Goal: Book appointment/travel/reservation

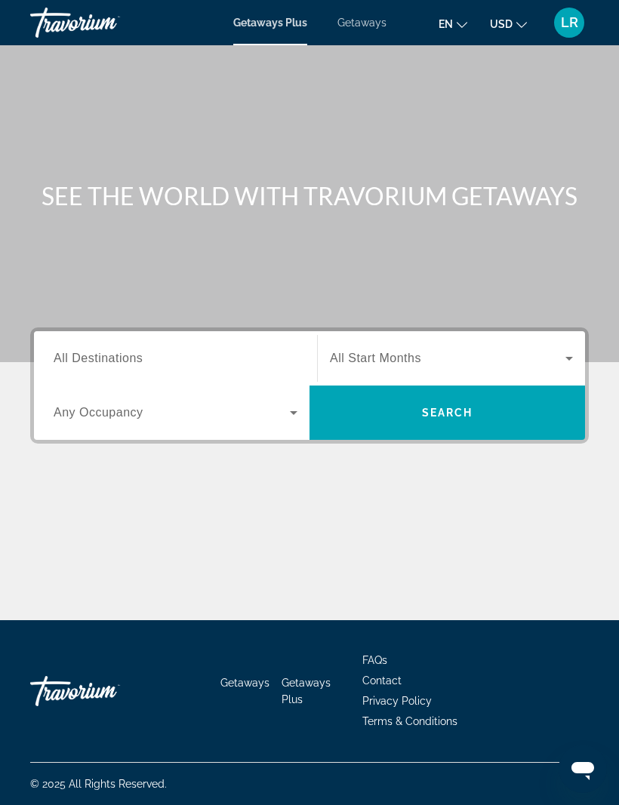
click at [155, 364] on input "Destination All Destinations" at bounding box center [176, 359] width 244 height 18
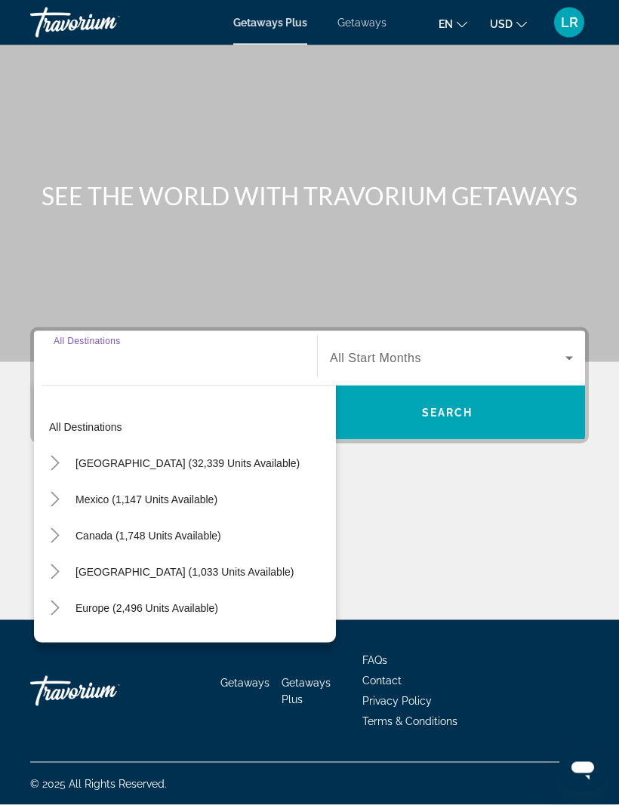
scroll to position [50, 0]
click at [195, 493] on span "Mexico (1,147 units available)" at bounding box center [146, 499] width 142 height 12
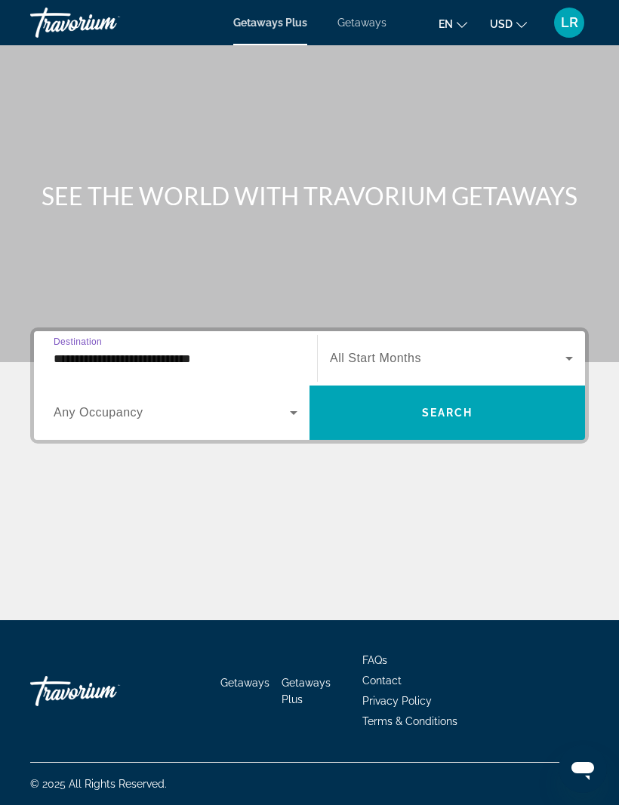
click at [192, 350] on input "**********" at bounding box center [176, 359] width 244 height 18
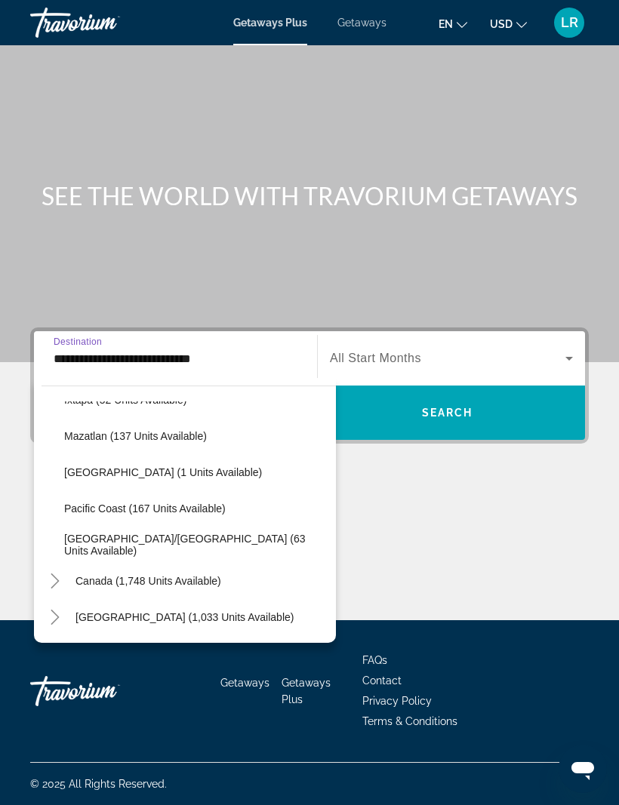
scroll to position [316, 0]
click at [192, 533] on span "[GEOGRAPHIC_DATA]/[GEOGRAPHIC_DATA] (63 units available)" at bounding box center [196, 545] width 264 height 24
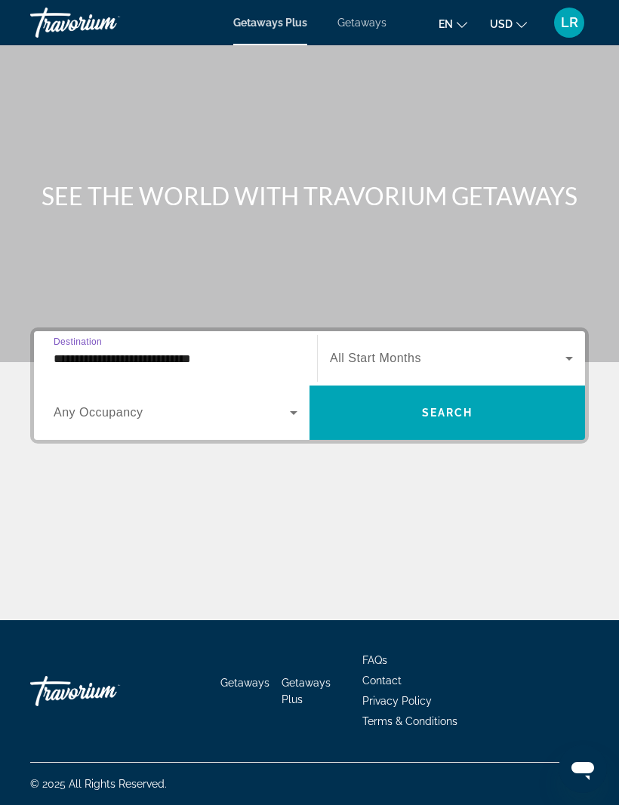
type input "**********"
click at [260, 404] on span "Search widget" at bounding box center [172, 413] width 236 height 18
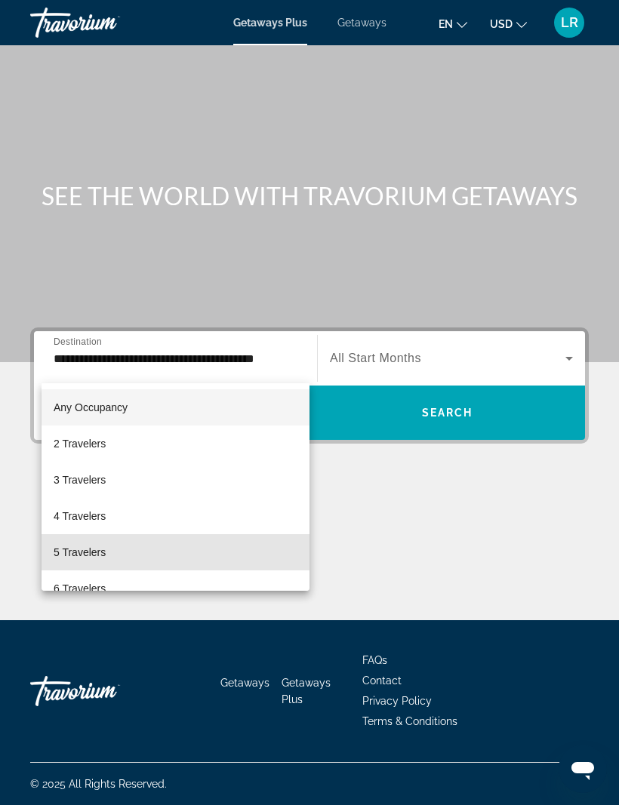
click at [155, 561] on mat-option "5 Travelers" at bounding box center [175, 552] width 268 height 36
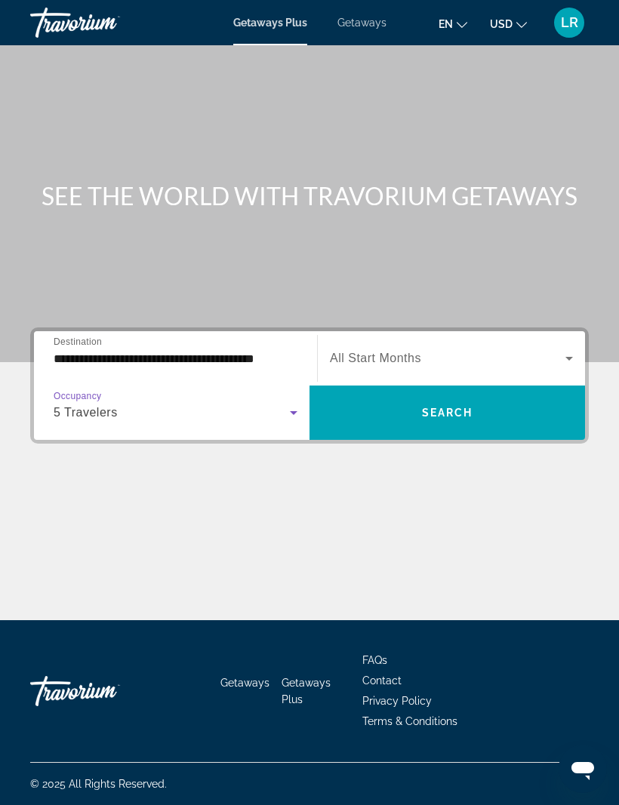
click at [408, 395] on span "Search widget" at bounding box center [446, 413] width 275 height 36
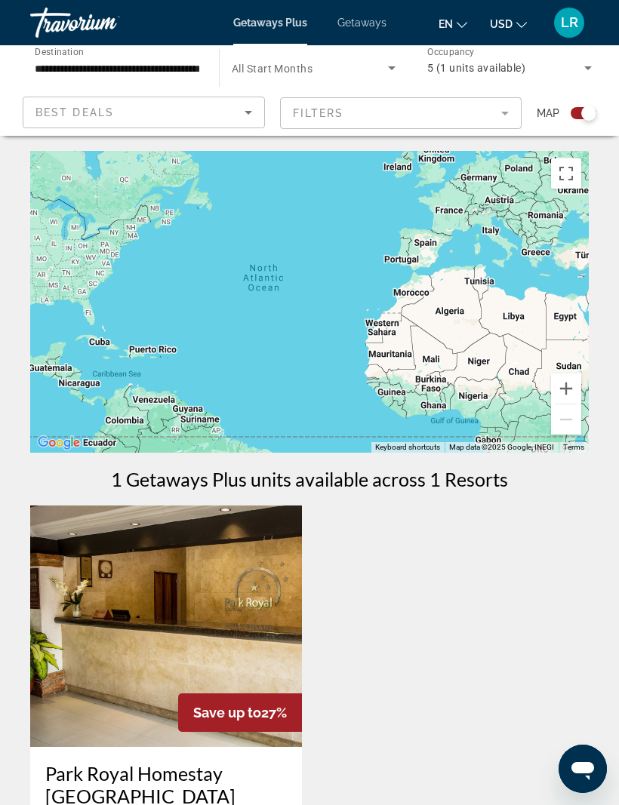
click at [578, 72] on div "5 (1 units available)" at bounding box center [505, 68] width 157 height 18
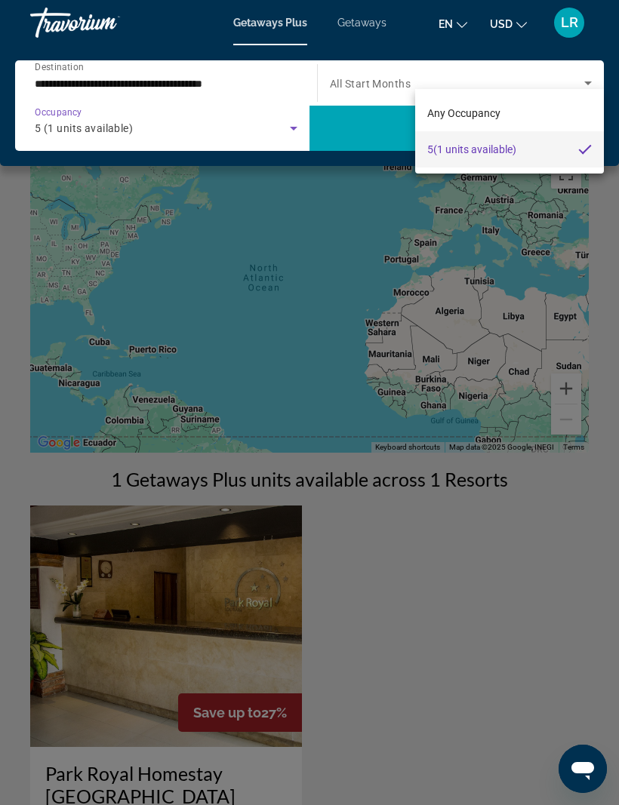
click at [135, 130] on div at bounding box center [309, 402] width 619 height 805
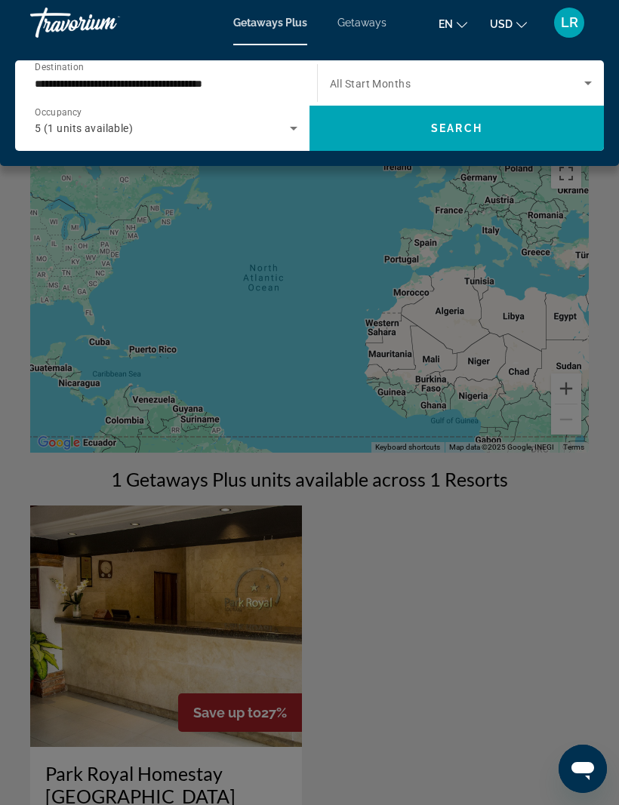
click at [296, 134] on icon "Search widget" at bounding box center [293, 128] width 18 height 18
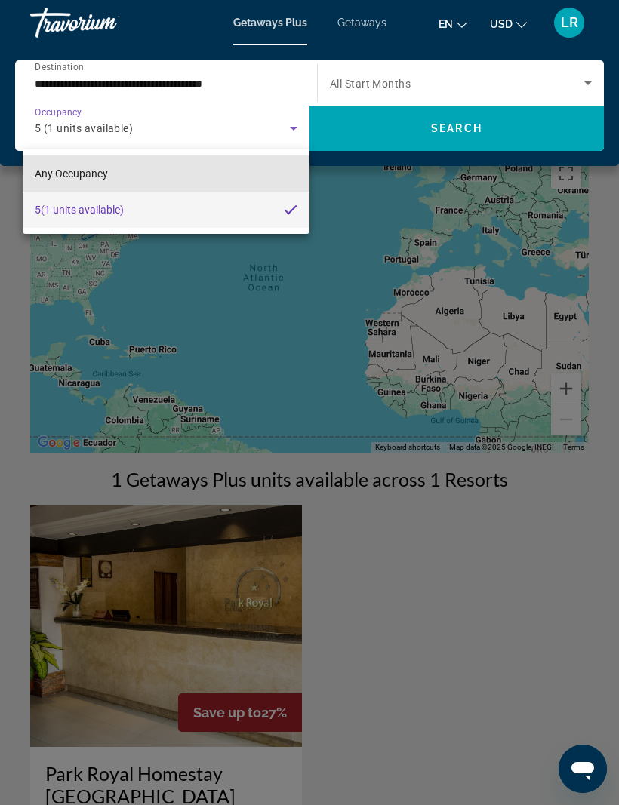
click at [223, 171] on mat-option "Any Occupancy" at bounding box center [166, 173] width 287 height 36
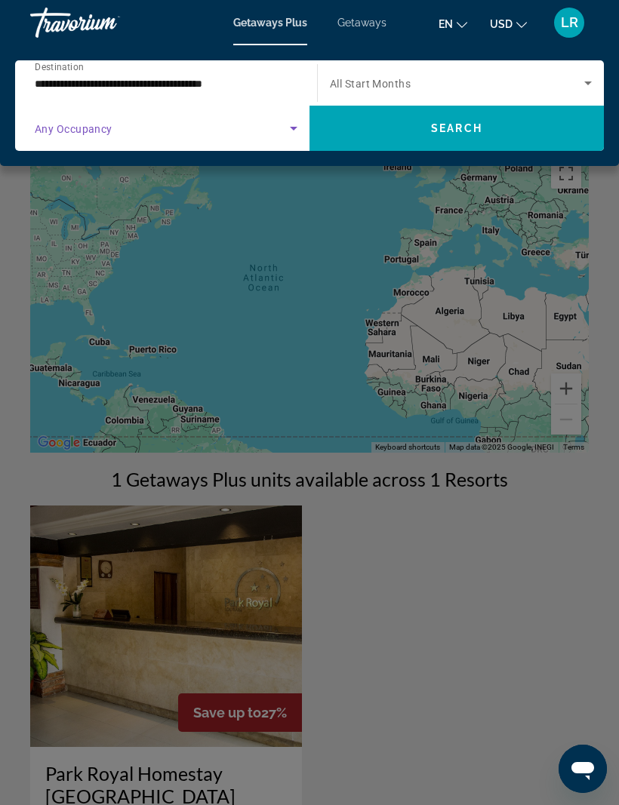
click at [464, 127] on span "Search" at bounding box center [456, 128] width 51 height 12
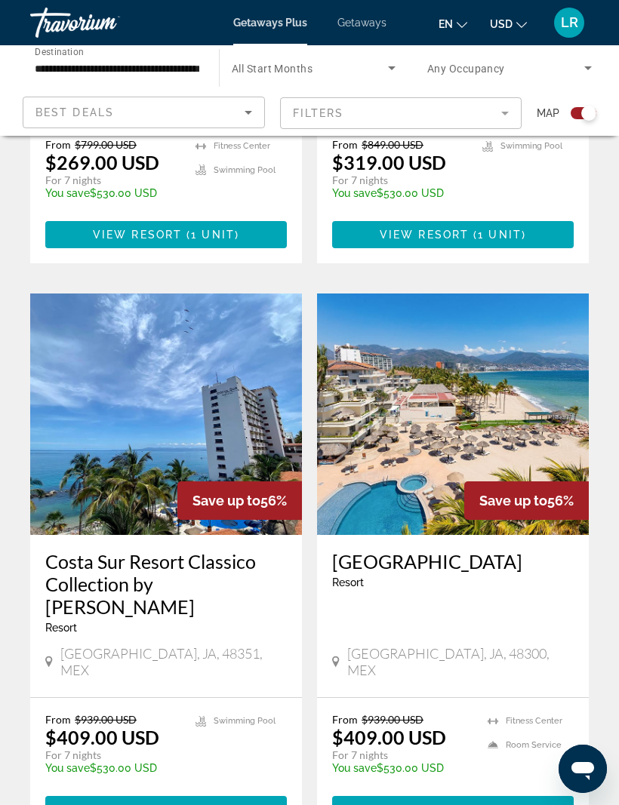
scroll to position [779, 0]
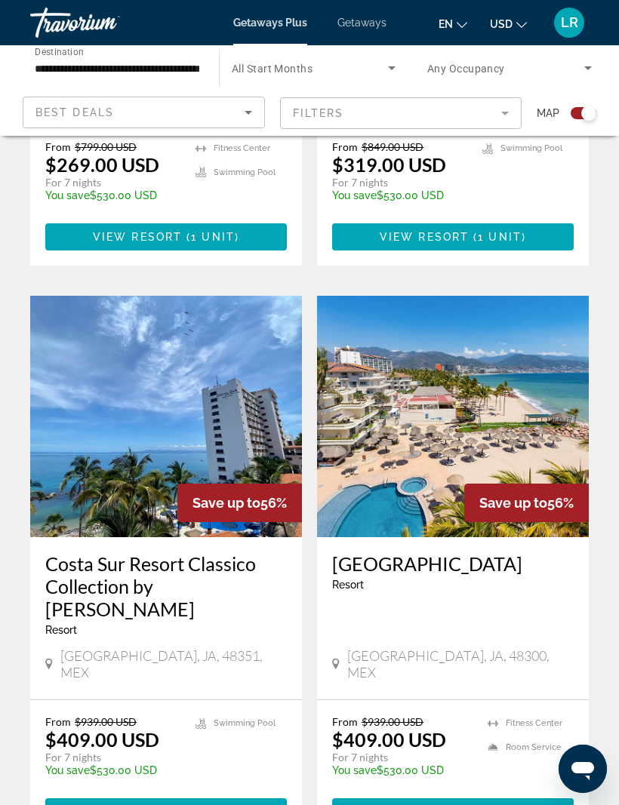
click at [157, 389] on img "Main content" at bounding box center [166, 416] width 272 height 241
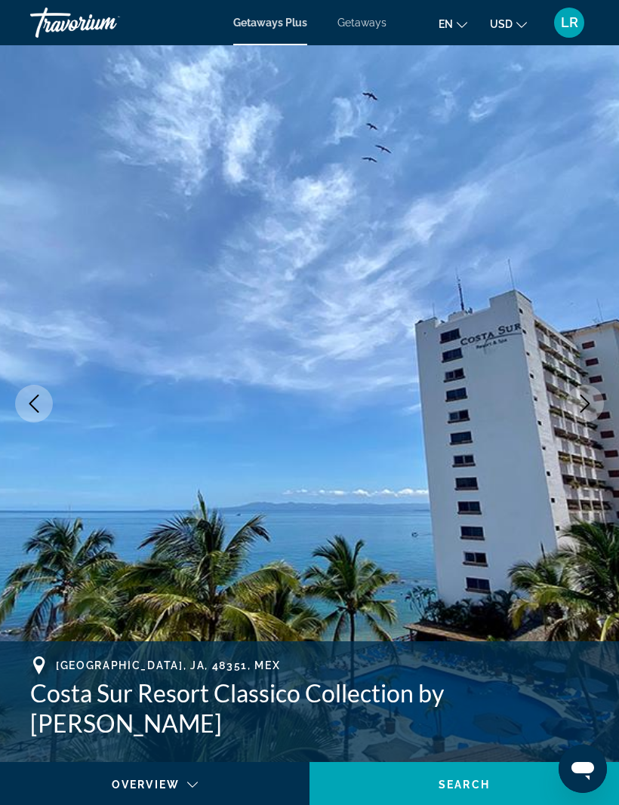
click at [585, 401] on icon "Next image" at bounding box center [585, 404] width 18 height 18
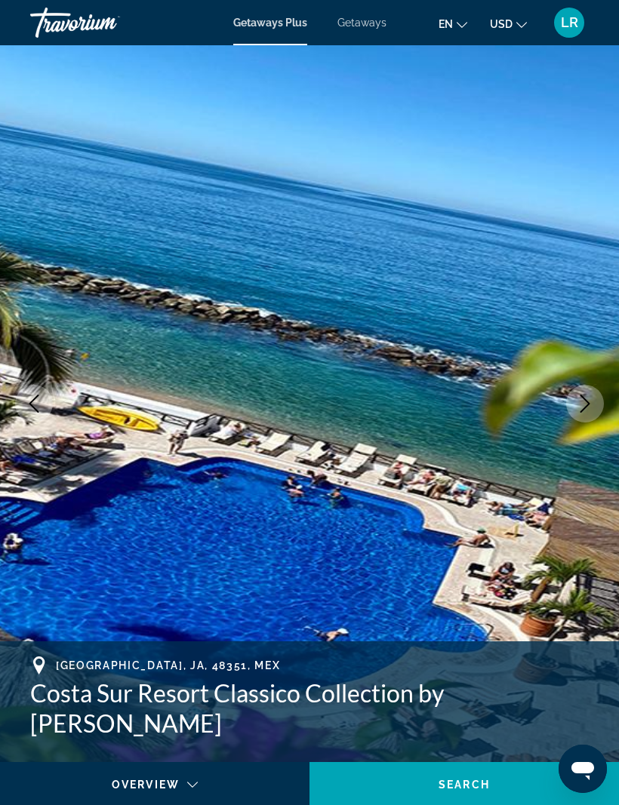
click at [573, 406] on button "Next image" at bounding box center [585, 404] width 38 height 38
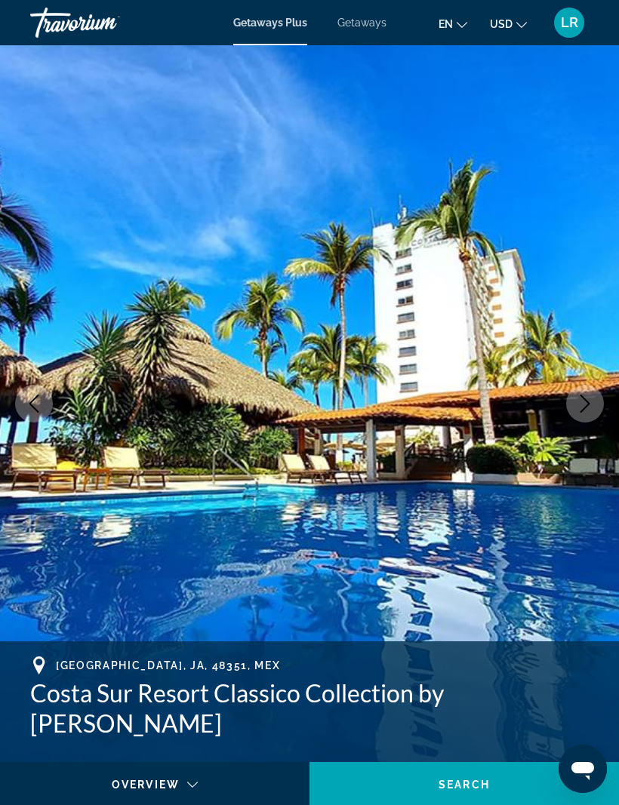
click at [585, 413] on button "Next image" at bounding box center [585, 404] width 38 height 38
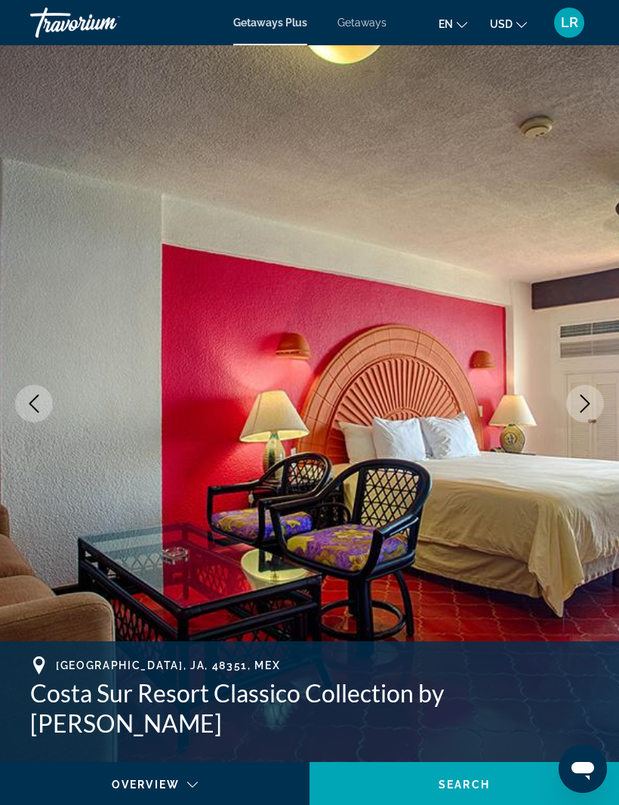
click at [591, 407] on icon "Next image" at bounding box center [585, 404] width 18 height 18
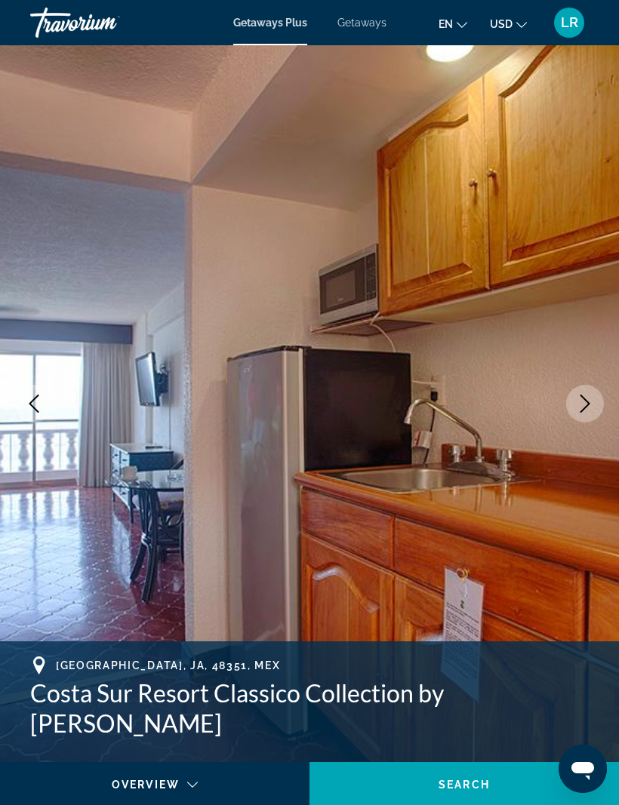
click at [590, 411] on icon "Next image" at bounding box center [585, 404] width 18 height 18
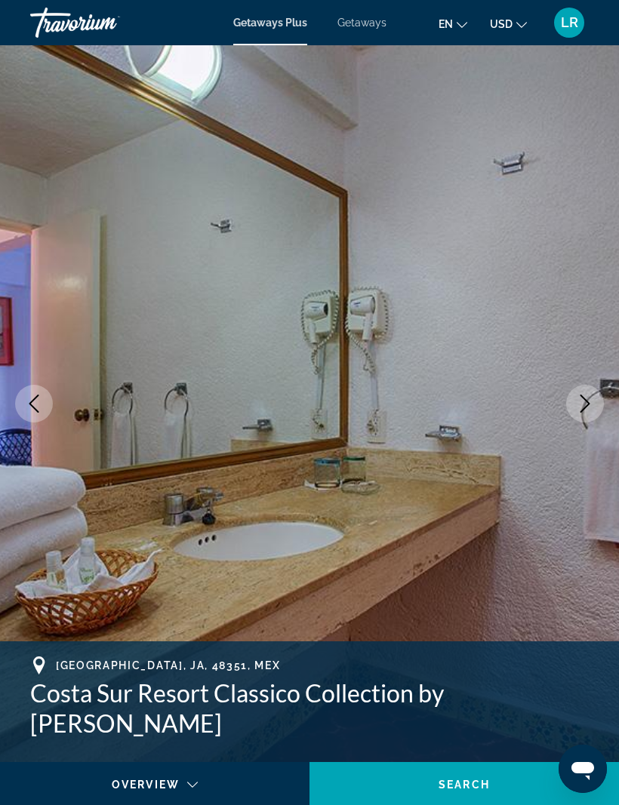
click at [32, 410] on icon "Previous image" at bounding box center [34, 404] width 18 height 18
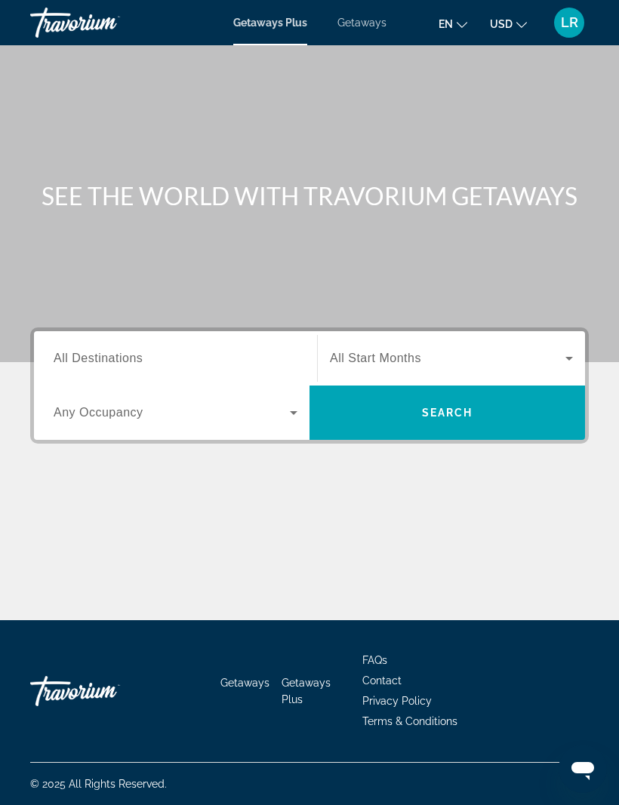
click at [223, 358] on input "Destination All Destinations" at bounding box center [176, 359] width 244 height 18
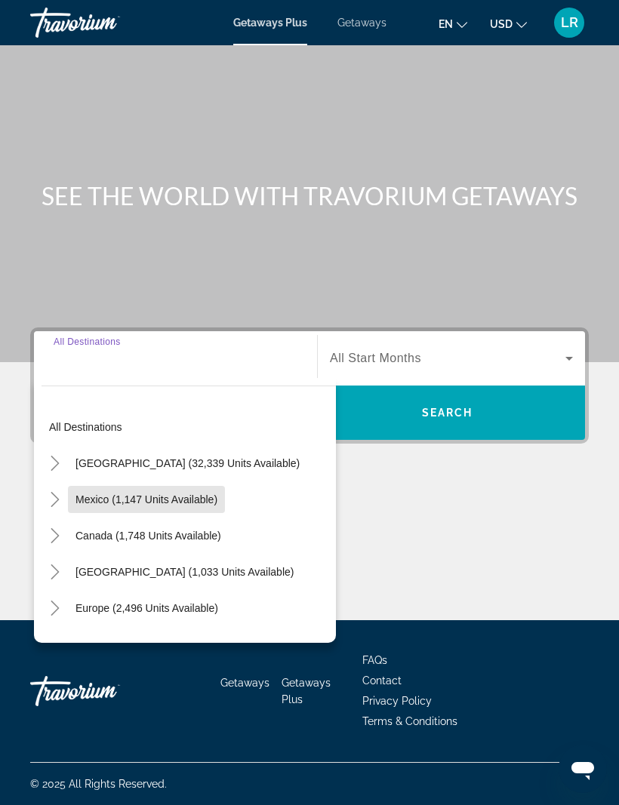
click at [128, 481] on span "Search widget" at bounding box center [146, 499] width 157 height 36
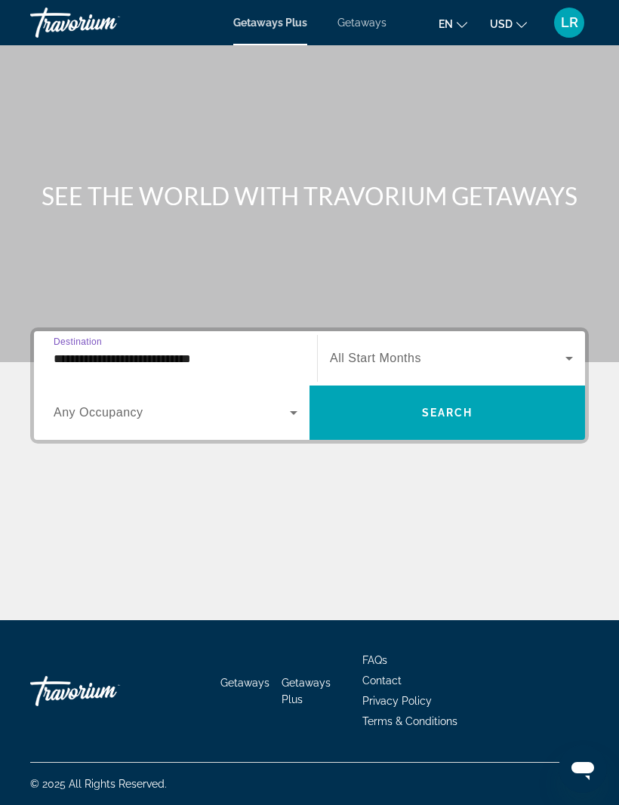
click at [287, 404] on icon "Search widget" at bounding box center [293, 413] width 18 height 18
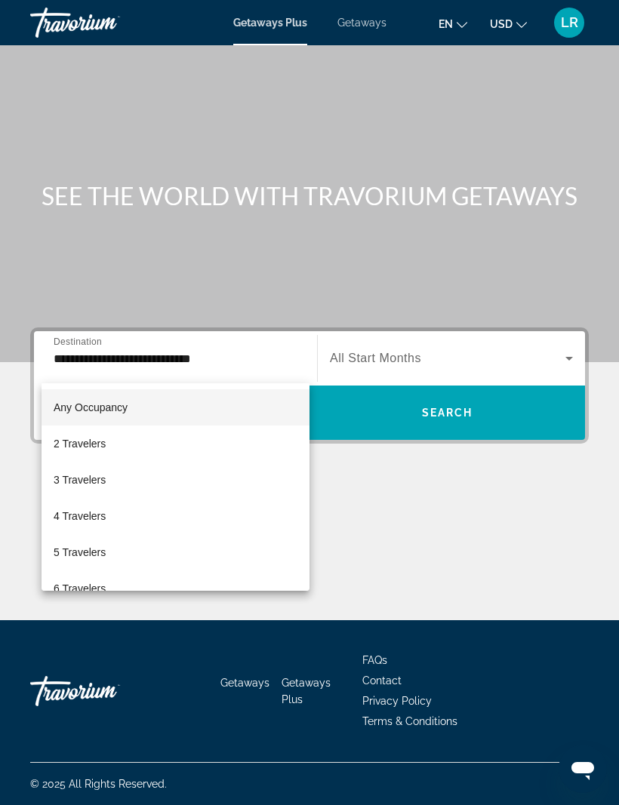
click at [226, 315] on div at bounding box center [309, 402] width 619 height 805
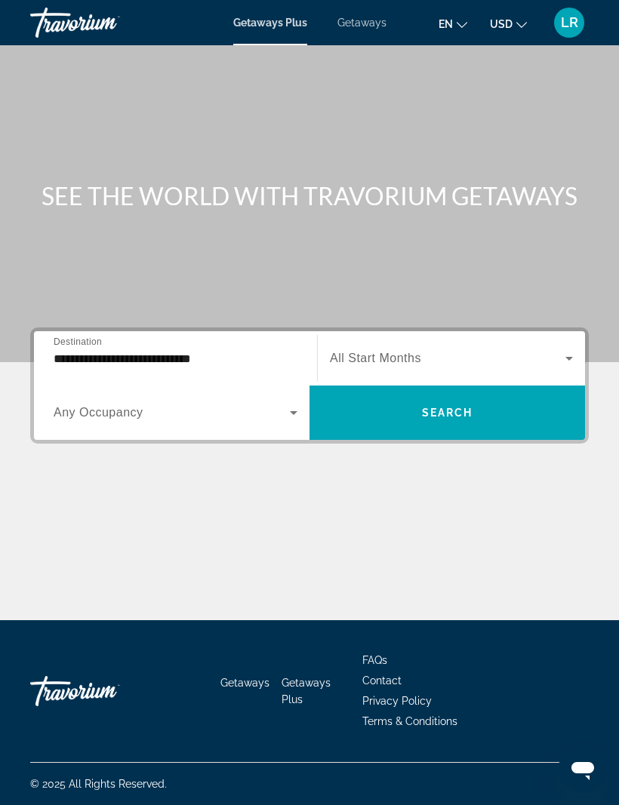
click at [221, 350] on input "**********" at bounding box center [176, 359] width 244 height 18
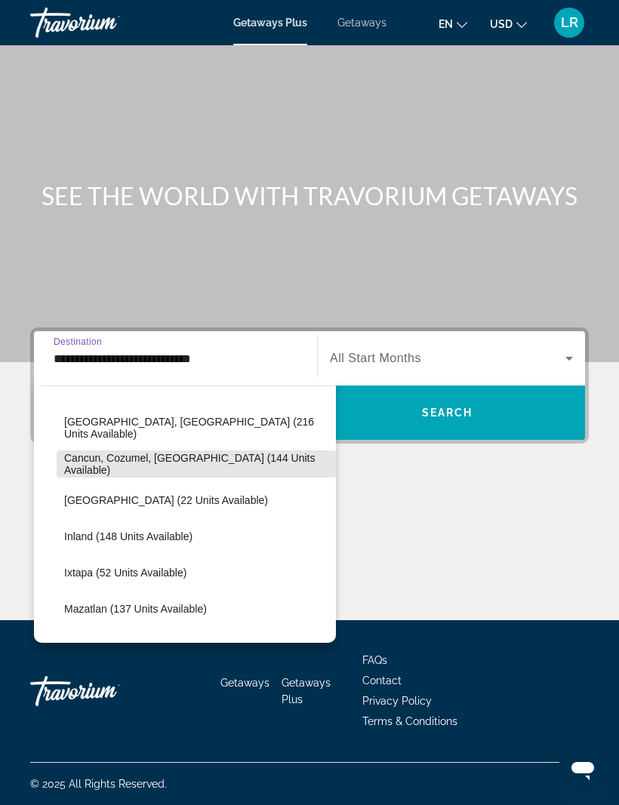
scroll to position [147, 0]
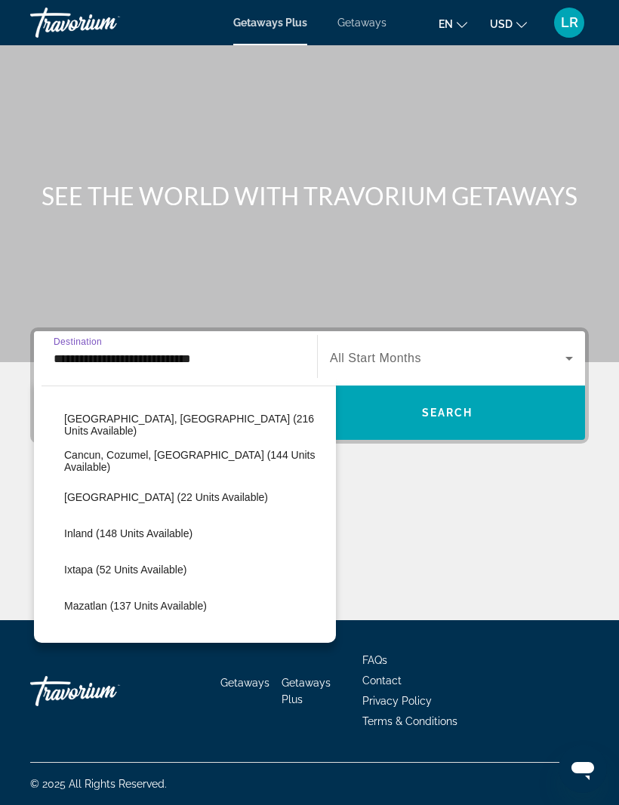
click at [211, 443] on span "Search widget" at bounding box center [196, 461] width 279 height 36
type input "**********"
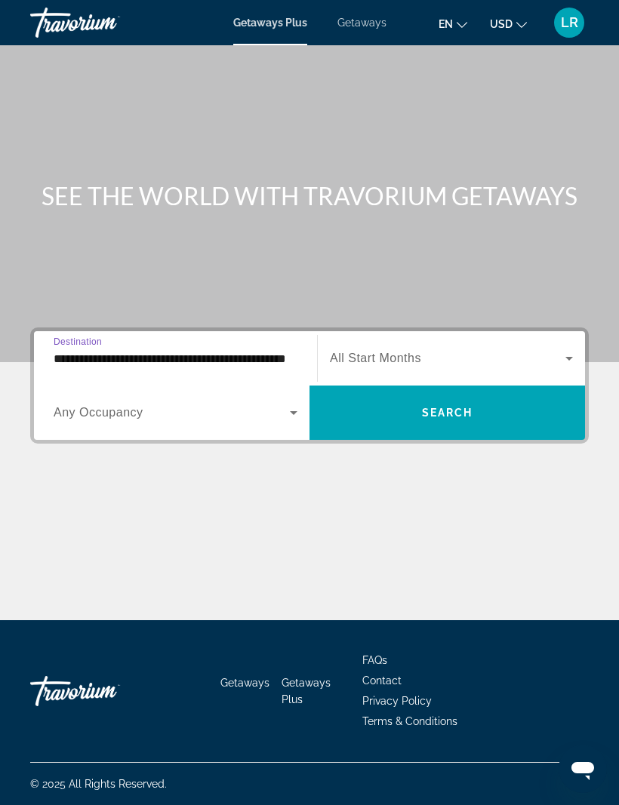
click at [408, 395] on span "Search widget" at bounding box center [446, 413] width 275 height 36
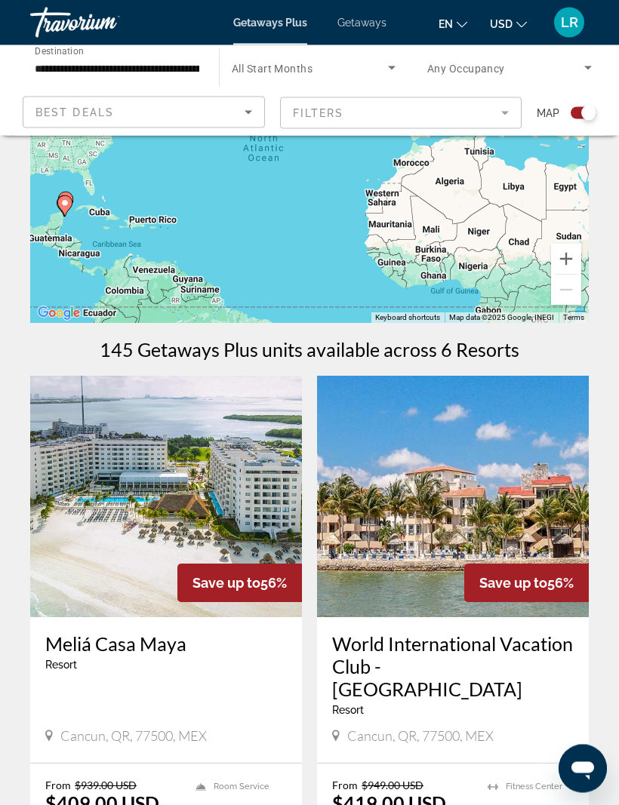
scroll to position [130, 0]
click at [98, 536] on img "Main content" at bounding box center [166, 496] width 272 height 241
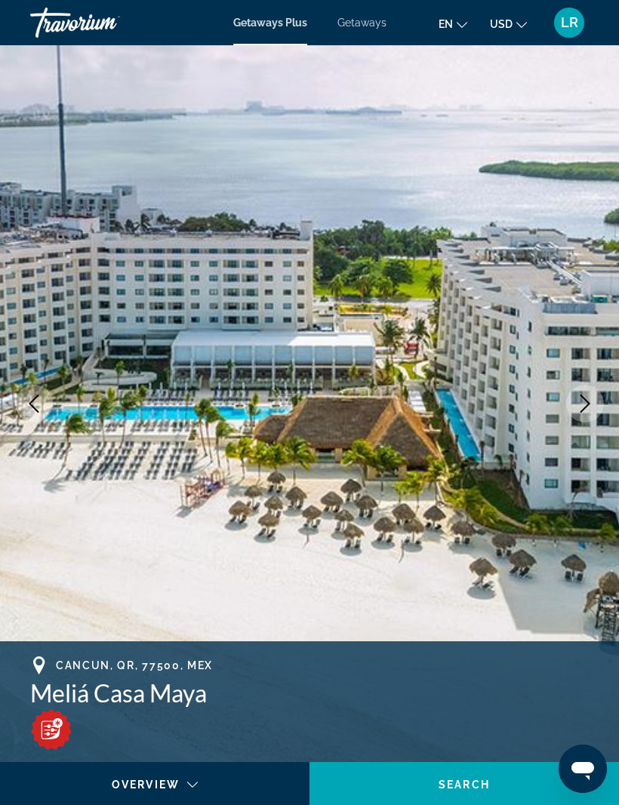
click at [581, 405] on icon "Next image" at bounding box center [585, 404] width 18 height 18
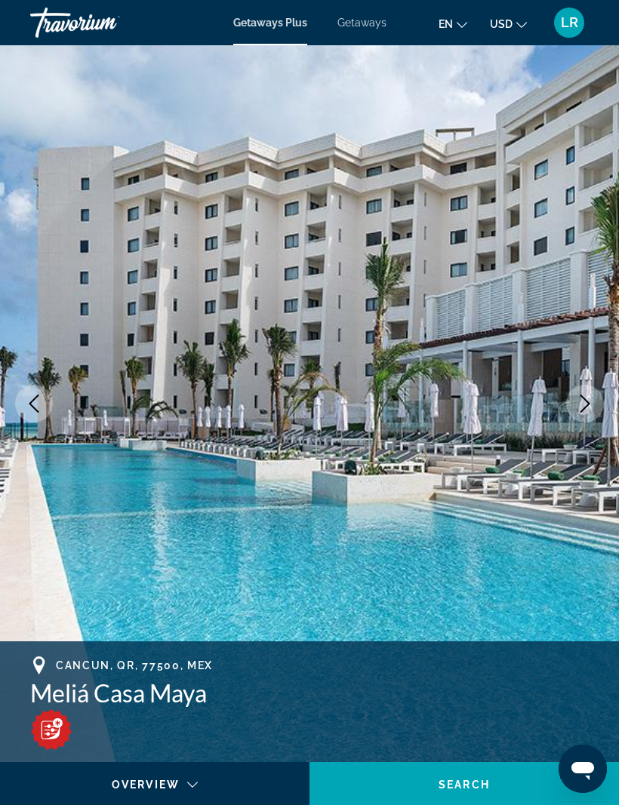
click at [578, 407] on icon "Next image" at bounding box center [585, 404] width 18 height 18
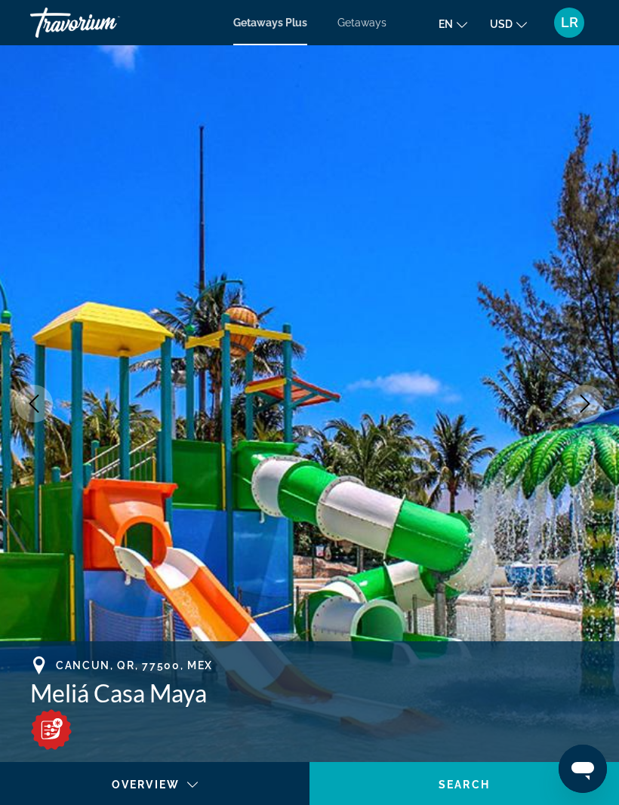
click at [576, 408] on icon "Next image" at bounding box center [585, 404] width 18 height 18
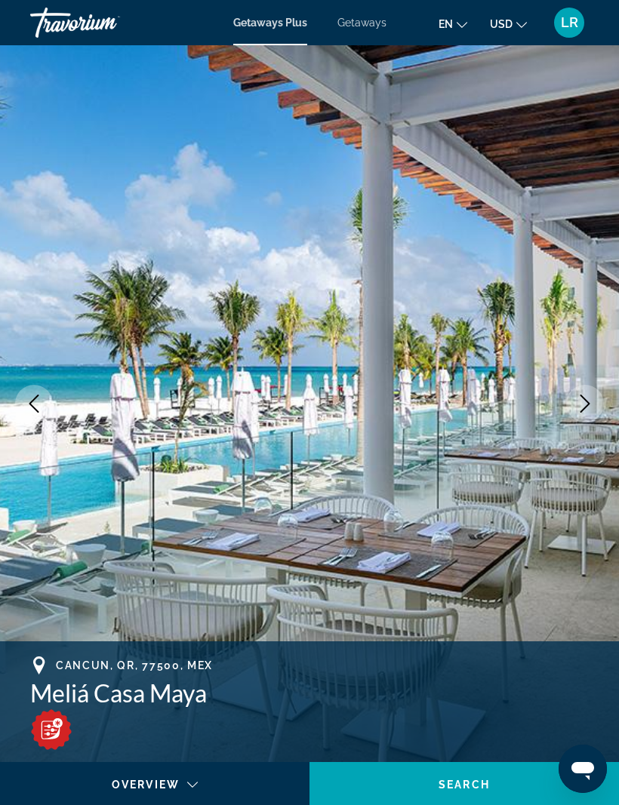
click at [576, 410] on icon "Next image" at bounding box center [585, 404] width 18 height 18
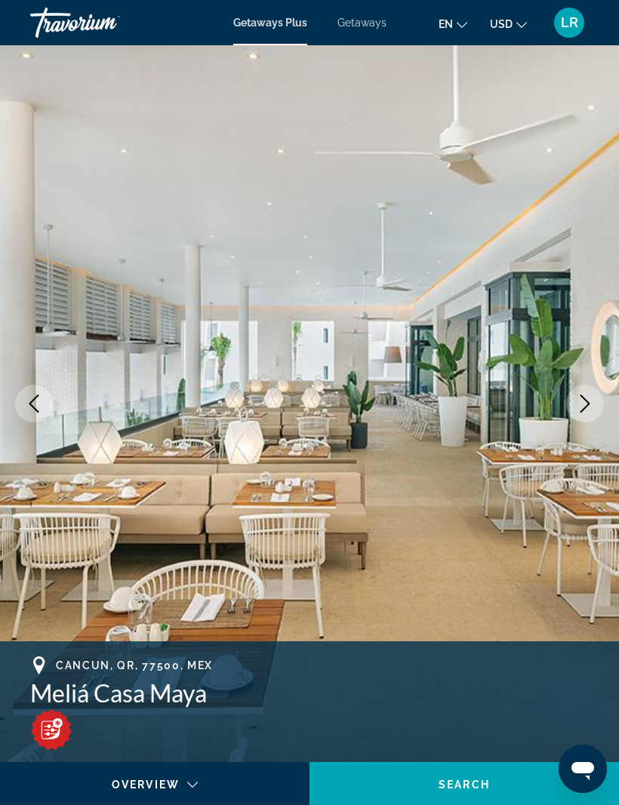
click at [575, 408] on button "Next image" at bounding box center [585, 404] width 38 height 38
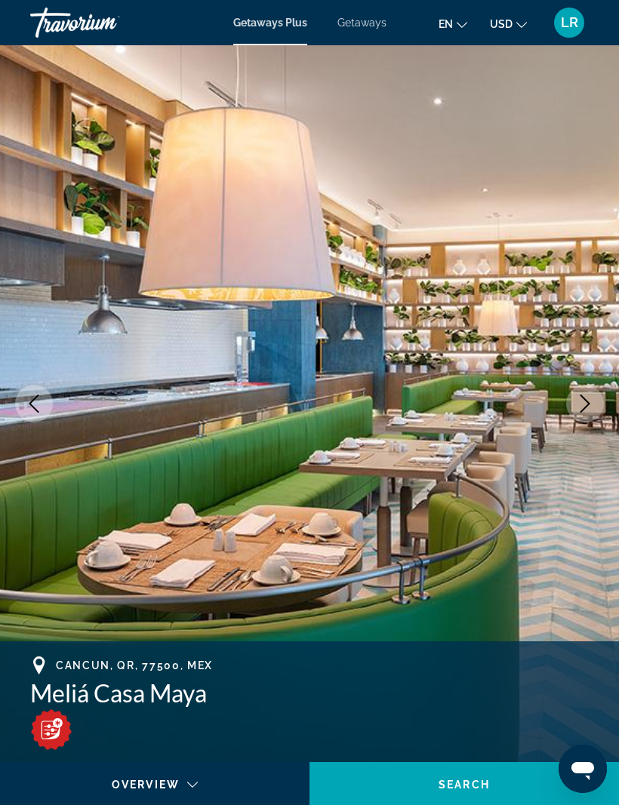
click at [582, 406] on icon "Next image" at bounding box center [585, 404] width 18 height 18
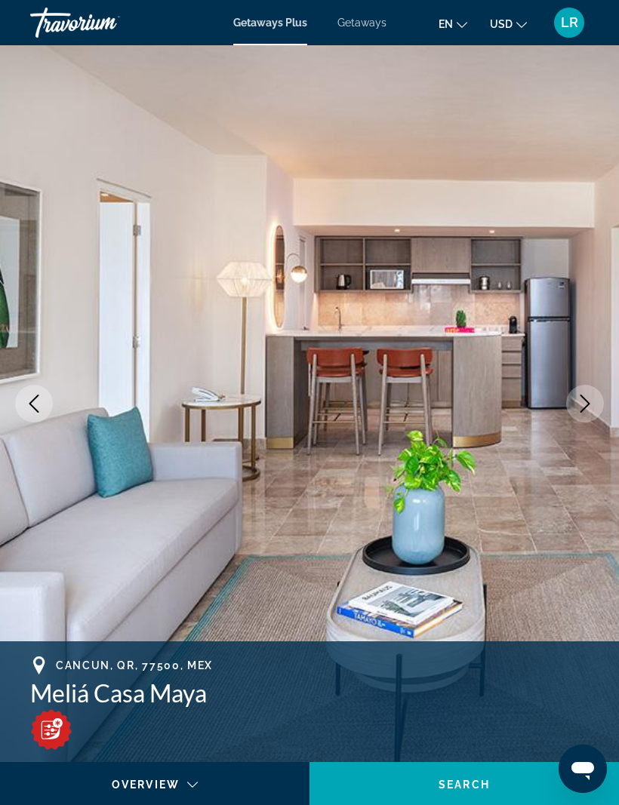
click at [583, 404] on icon "Next image" at bounding box center [585, 404] width 18 height 18
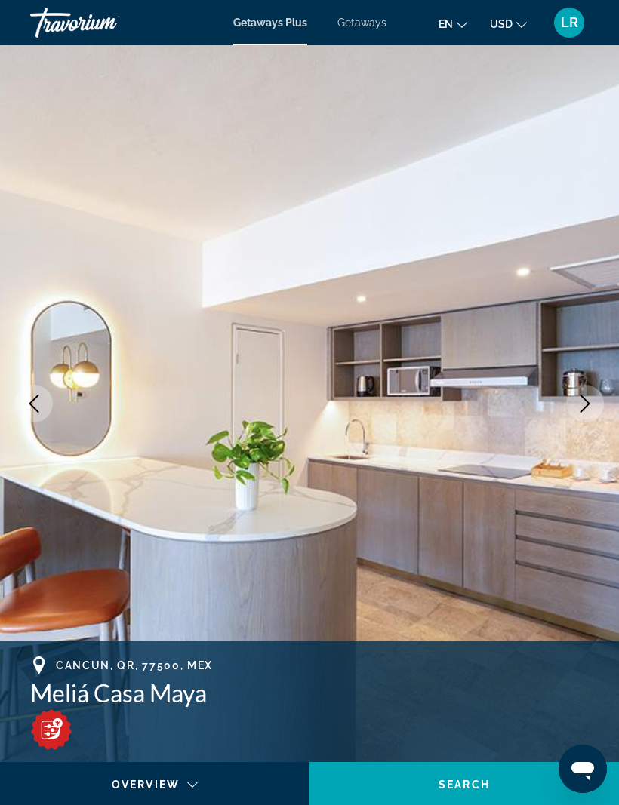
click at [585, 405] on icon "Next image" at bounding box center [585, 404] width 18 height 18
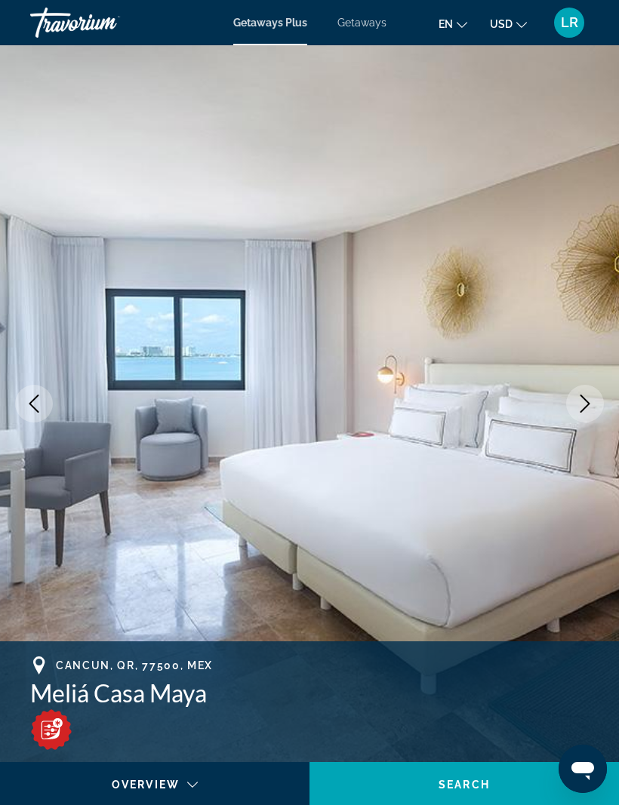
click at [583, 405] on icon "Next image" at bounding box center [585, 404] width 18 height 18
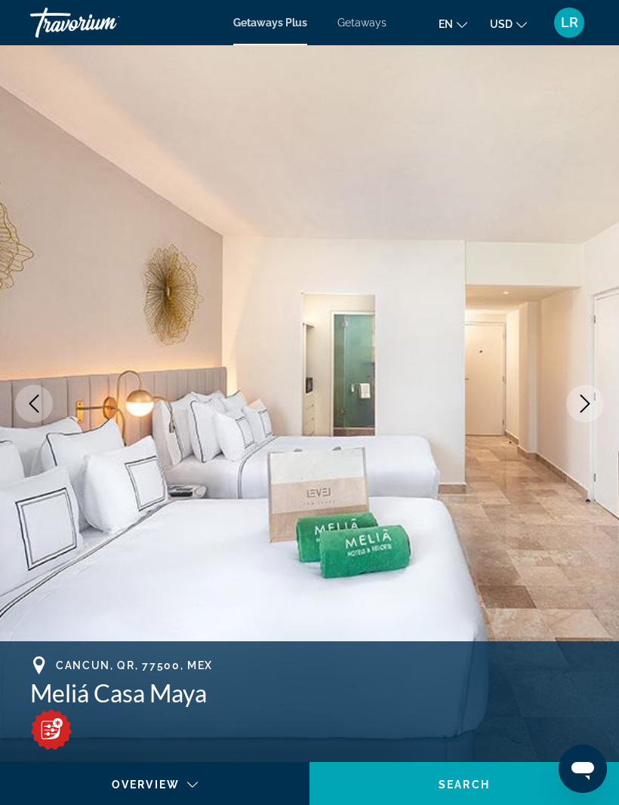
click at [577, 407] on icon "Next image" at bounding box center [585, 404] width 18 height 18
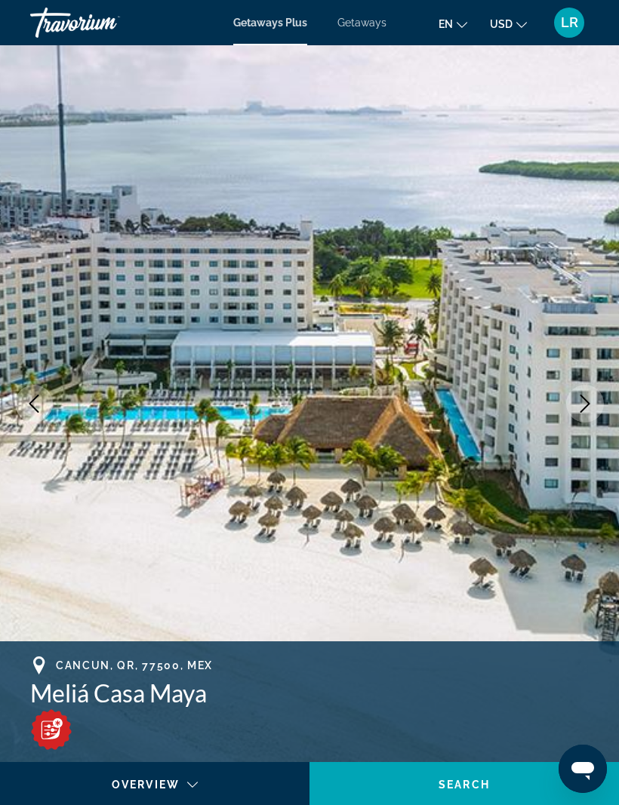
click at [582, 404] on icon "Next image" at bounding box center [585, 404] width 18 height 18
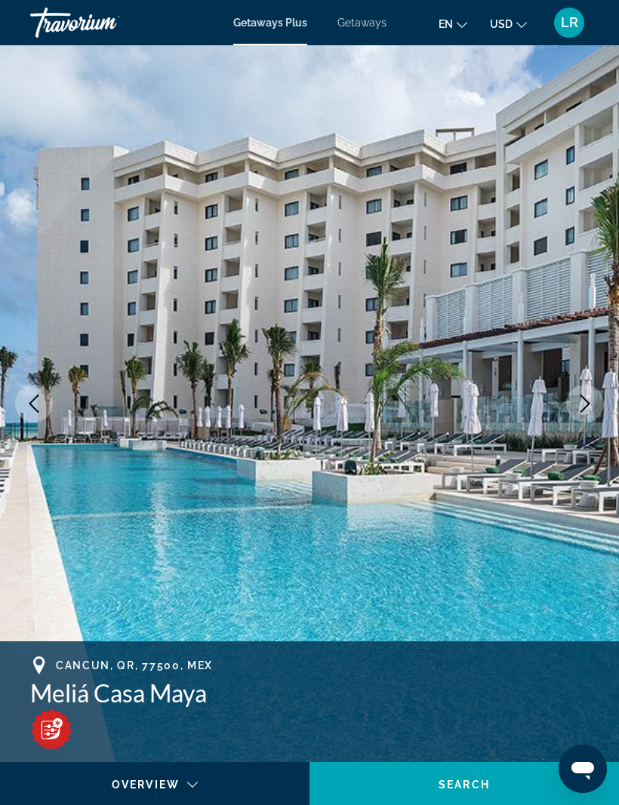
click at [583, 403] on icon "Next image" at bounding box center [585, 404] width 18 height 18
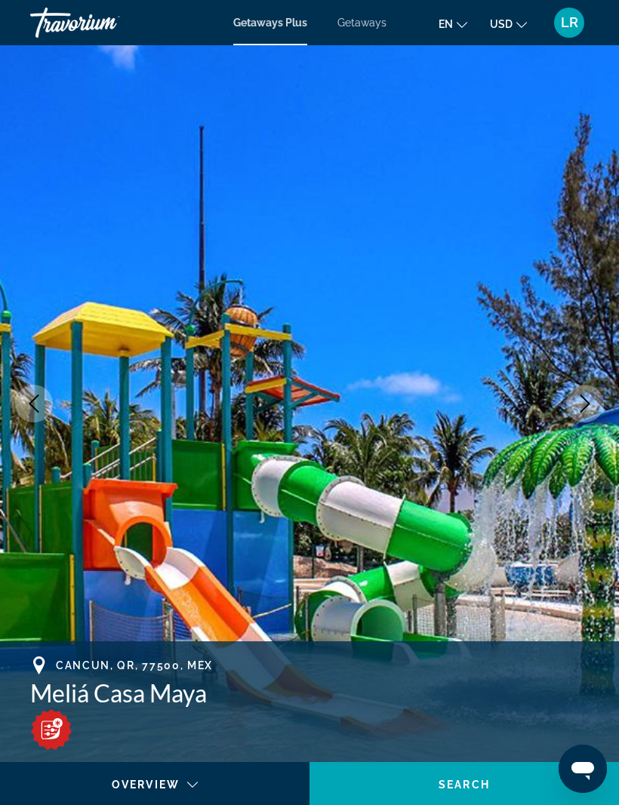
click at [585, 402] on icon "Next image" at bounding box center [585, 404] width 18 height 18
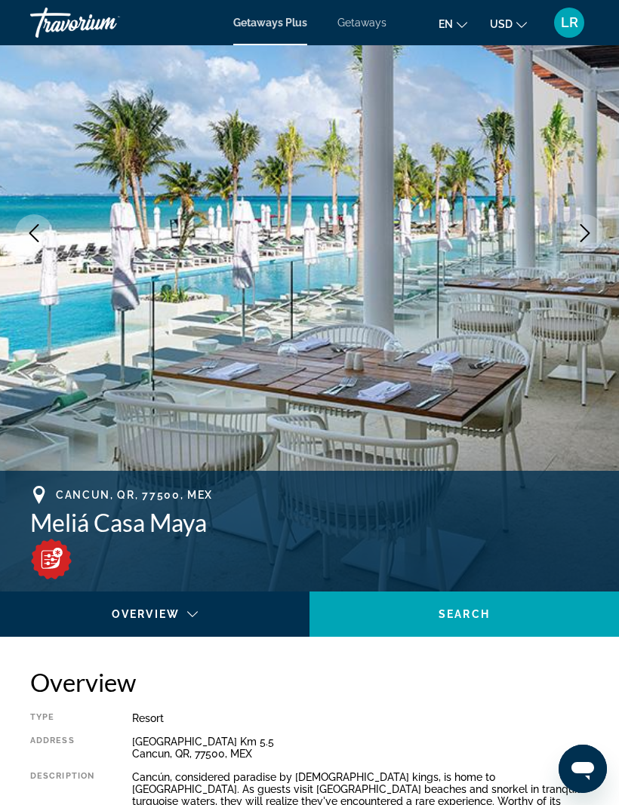
scroll to position [170, 0]
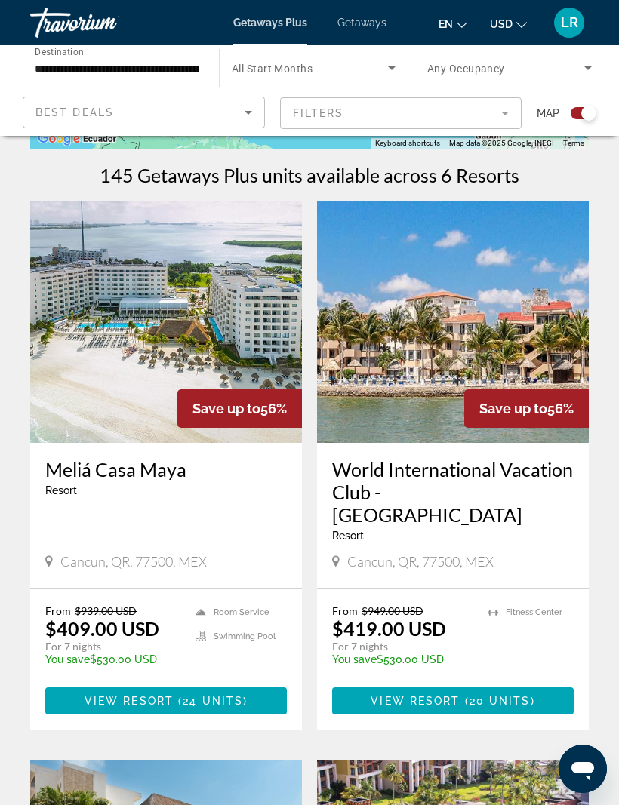
scroll to position [294, 0]
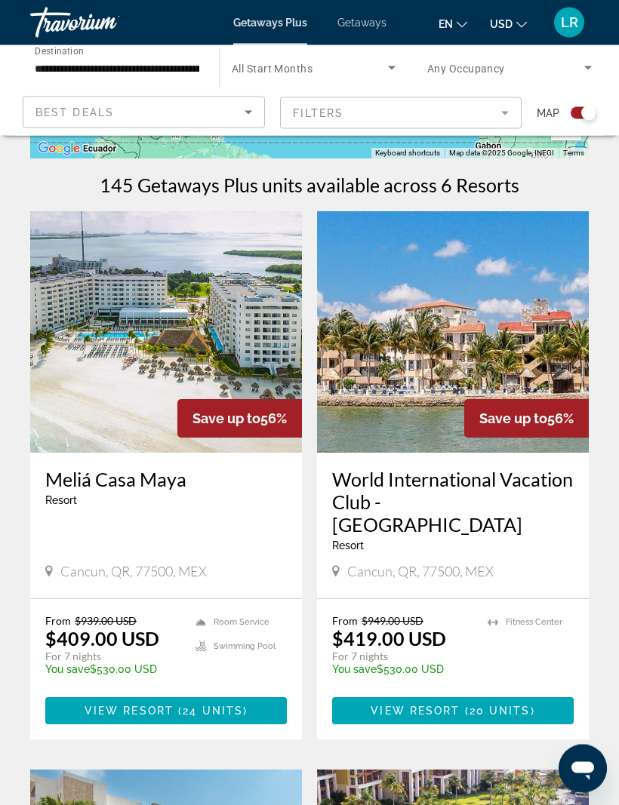
click at [494, 361] on img "Main content" at bounding box center [453, 332] width 272 height 241
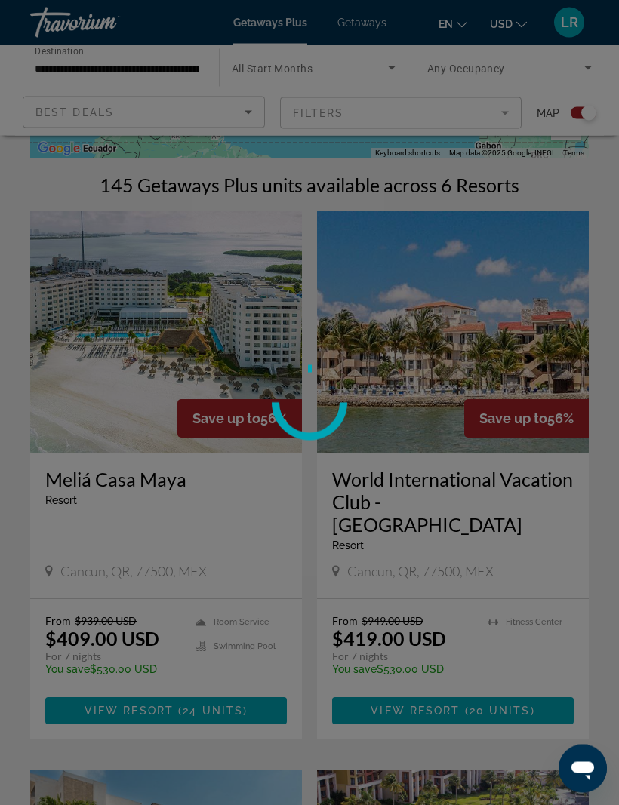
scroll to position [294, 0]
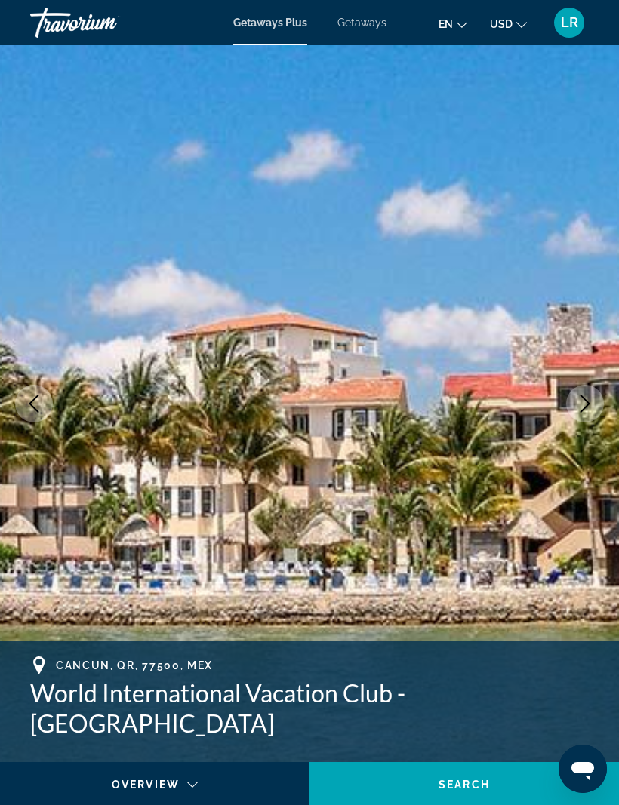
click at [587, 403] on icon "Next image" at bounding box center [585, 404] width 18 height 18
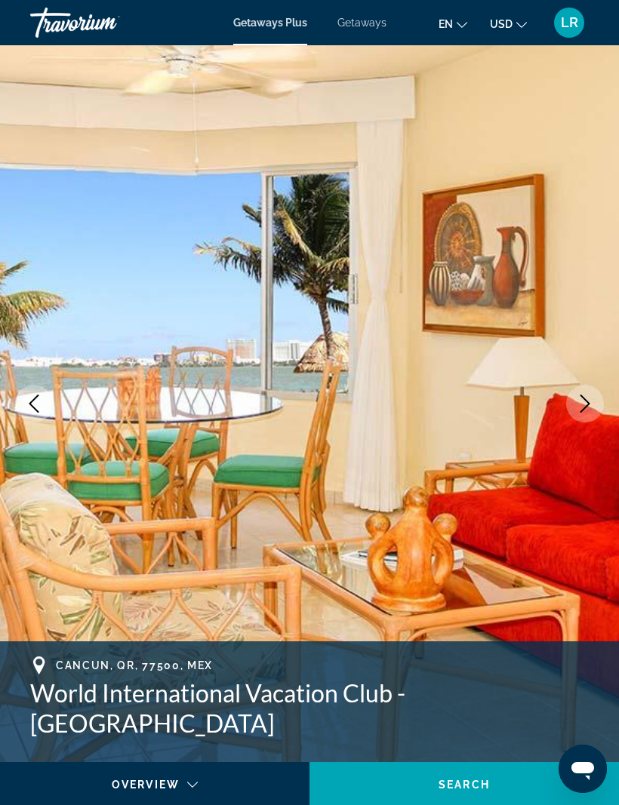
click at [585, 401] on icon "Next image" at bounding box center [585, 404] width 18 height 18
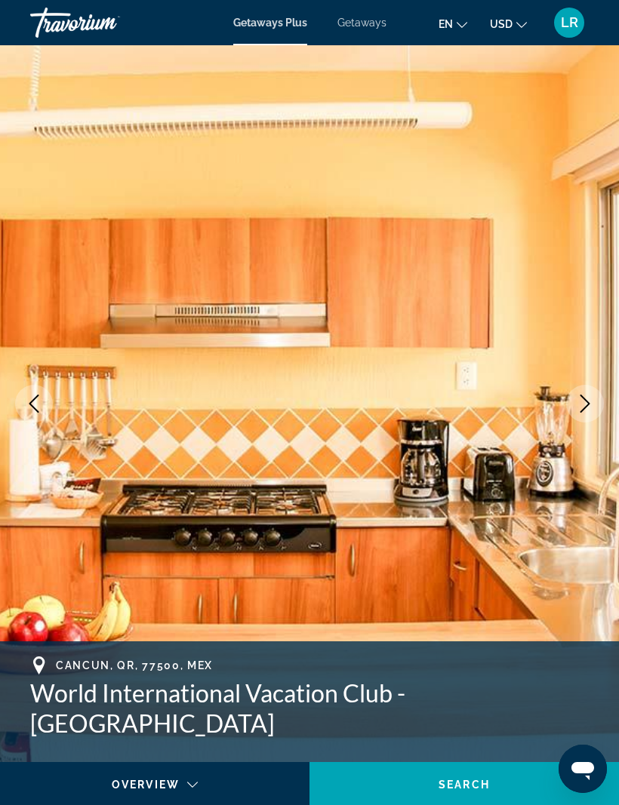
click at [578, 406] on icon "Next image" at bounding box center [585, 404] width 18 height 18
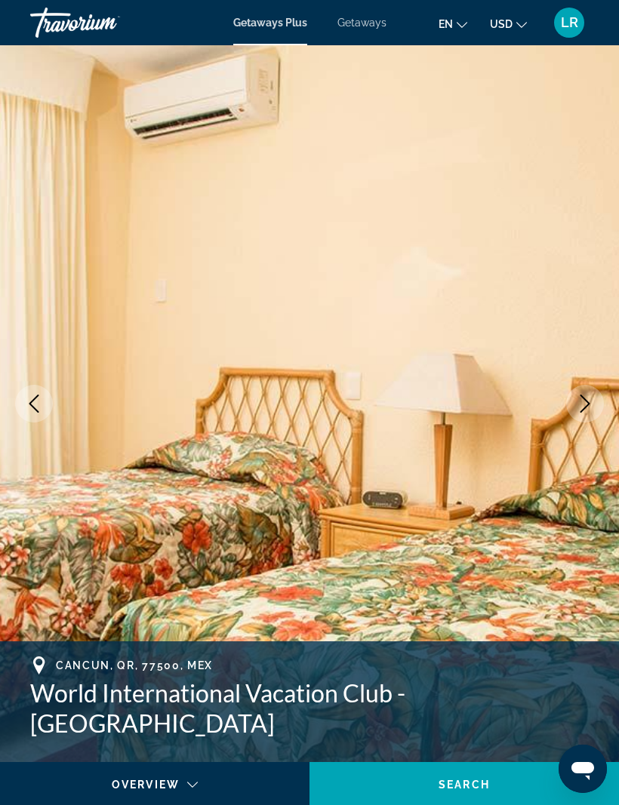
click at [582, 402] on icon "Next image" at bounding box center [585, 404] width 18 height 18
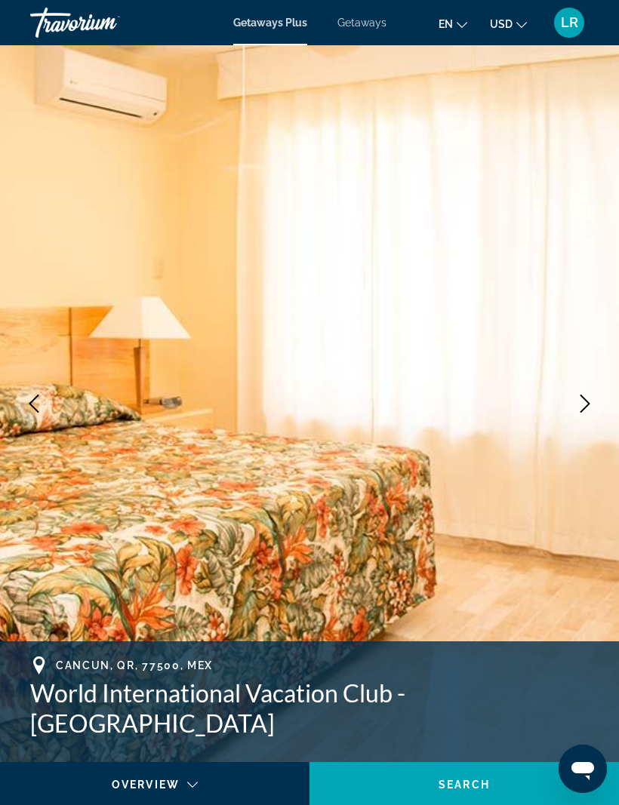
click at [588, 404] on icon "Next image" at bounding box center [585, 404] width 18 height 18
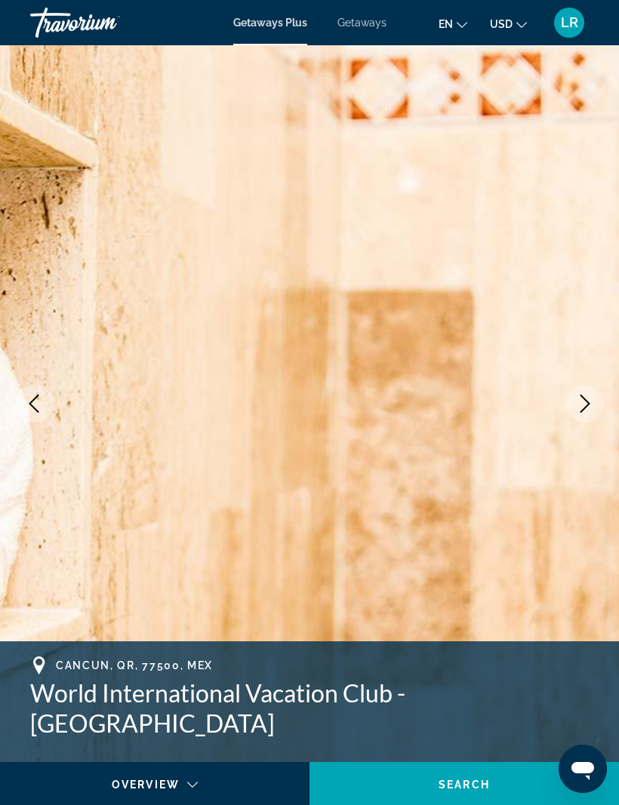
click at [580, 398] on icon "Next image" at bounding box center [585, 404] width 18 height 18
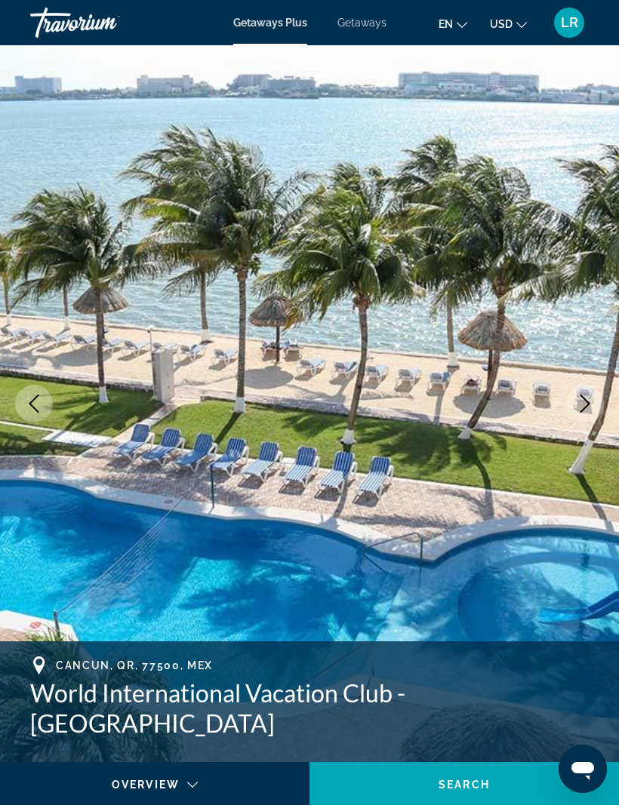
click at [41, 405] on icon "Previous image" at bounding box center [34, 404] width 18 height 18
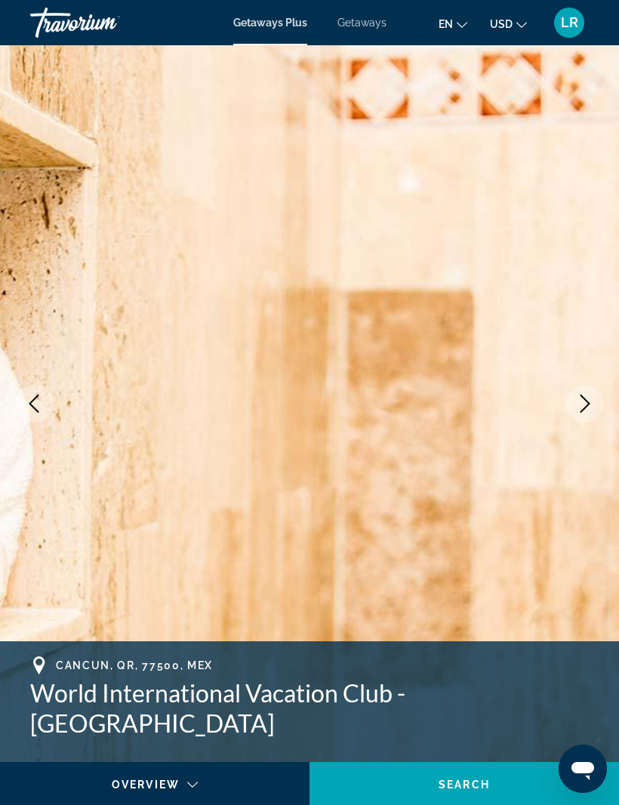
click at [567, 395] on button "Next image" at bounding box center [585, 404] width 38 height 38
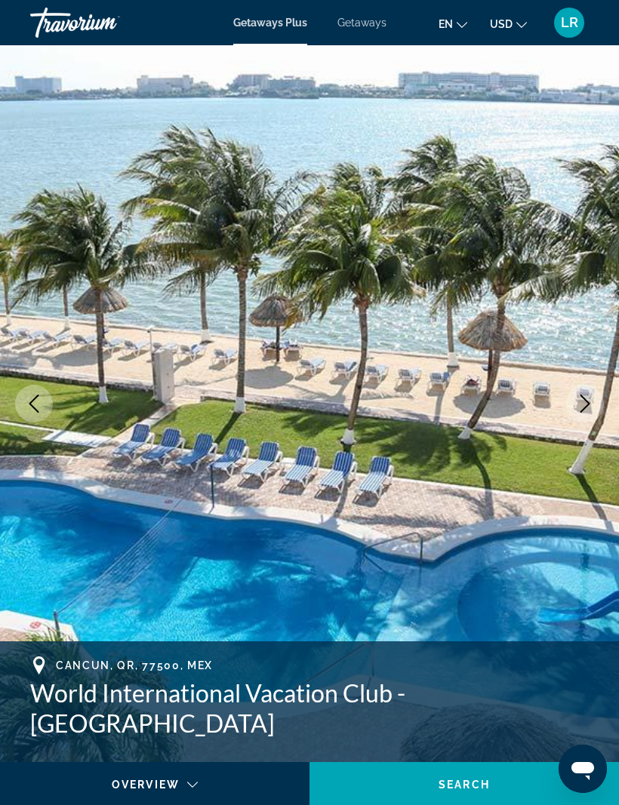
click at [576, 404] on icon "Next image" at bounding box center [585, 404] width 18 height 18
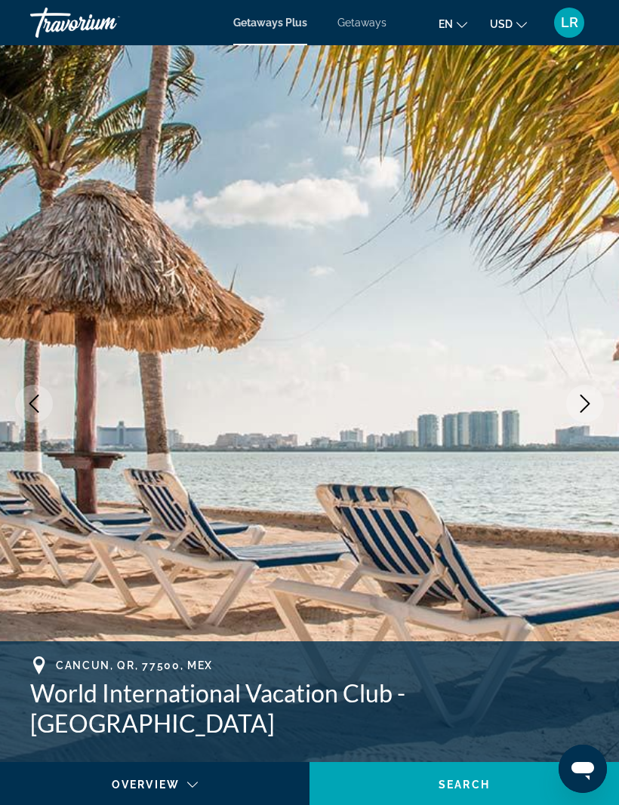
click at [588, 389] on button "Next image" at bounding box center [585, 404] width 38 height 38
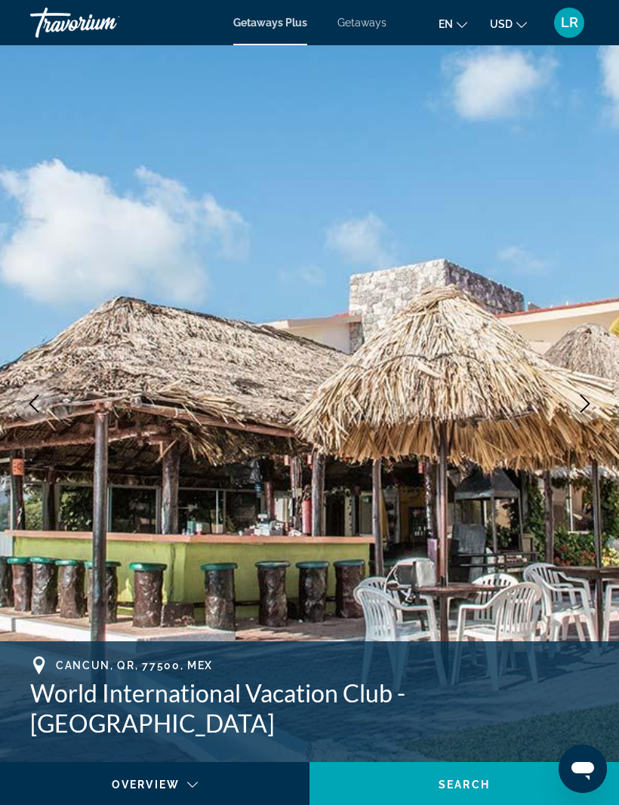
click at [589, 394] on button "Next image" at bounding box center [585, 404] width 38 height 38
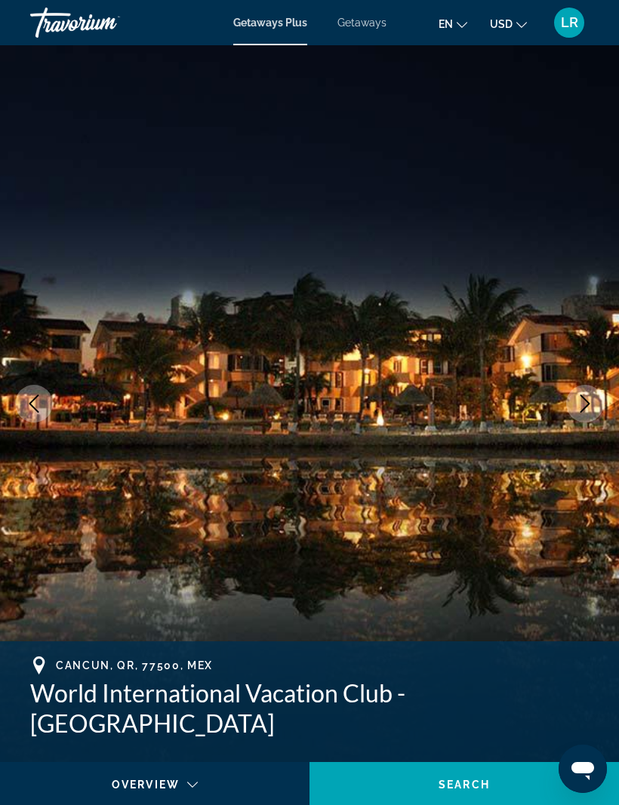
click at [595, 394] on button "Next image" at bounding box center [585, 404] width 38 height 38
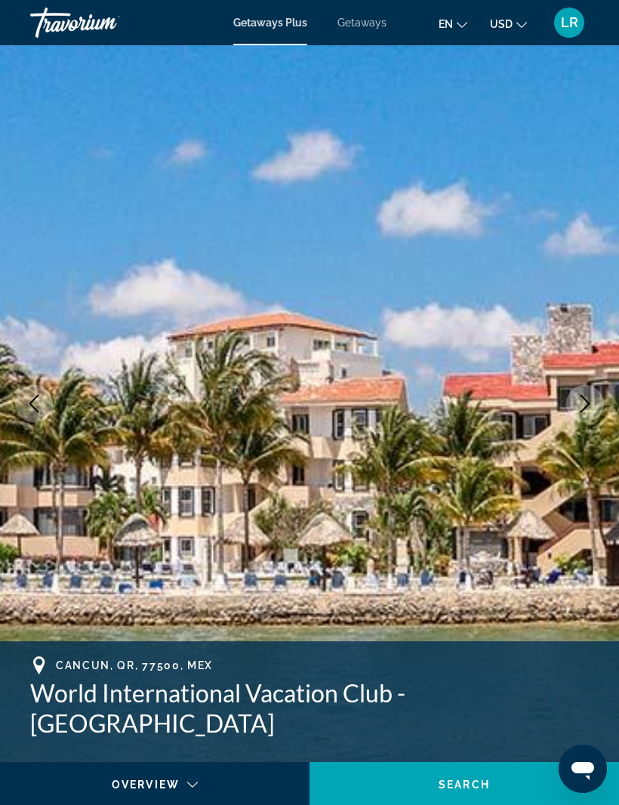
click at [595, 395] on button "Next image" at bounding box center [585, 404] width 38 height 38
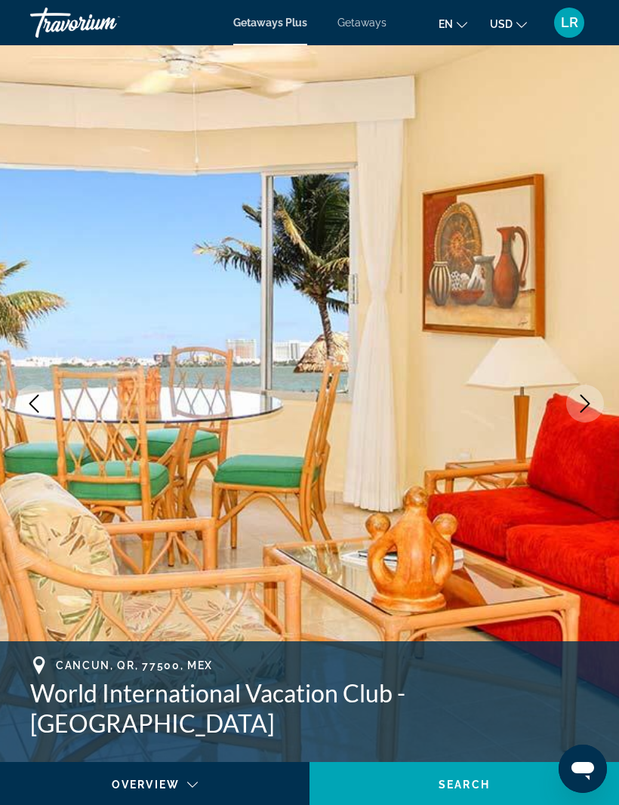
click at [590, 395] on icon "Next image" at bounding box center [585, 404] width 18 height 18
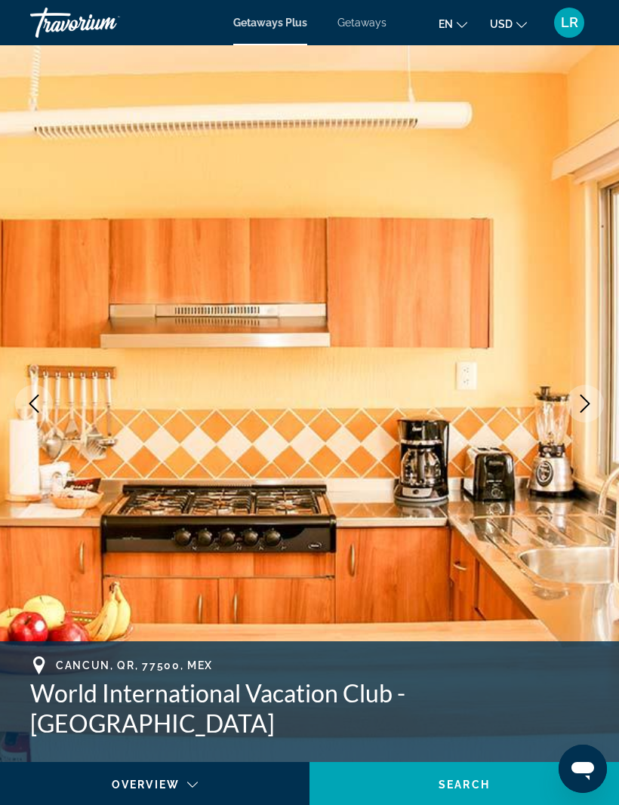
click at [589, 396] on icon "Next image" at bounding box center [585, 404] width 18 height 18
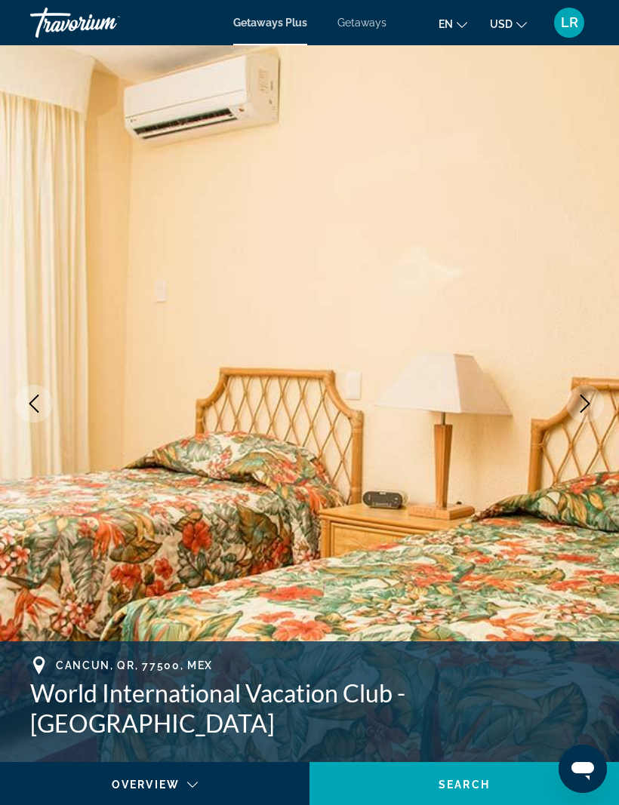
click at [585, 401] on icon "Next image" at bounding box center [585, 404] width 18 height 18
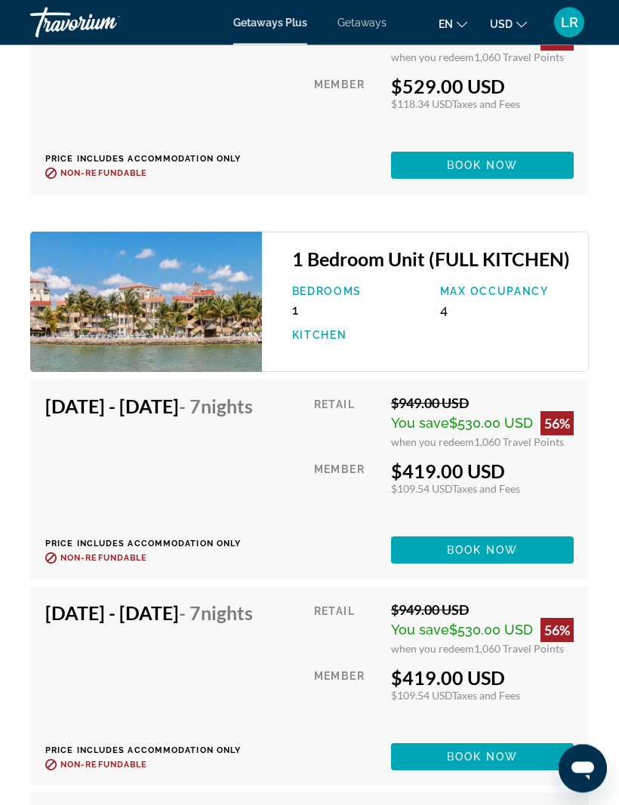
scroll to position [4692, 0]
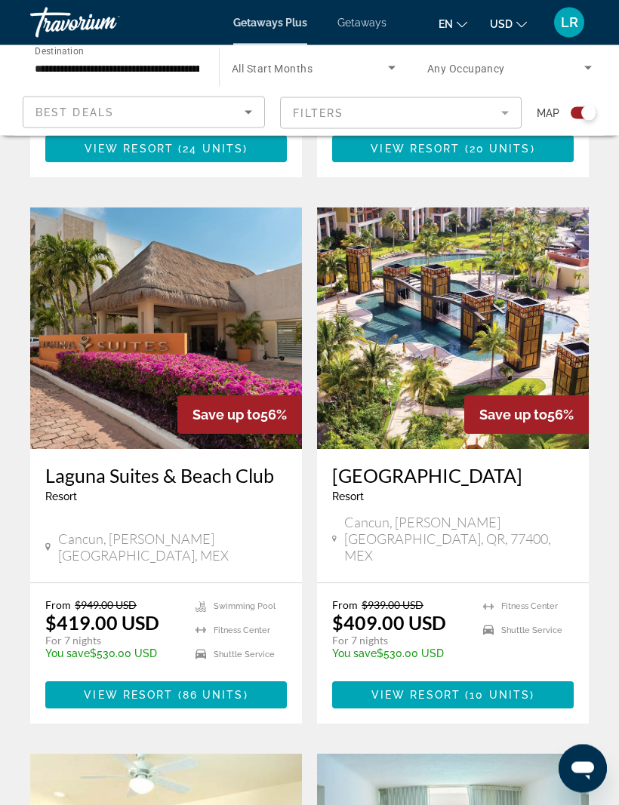
scroll to position [856, 0]
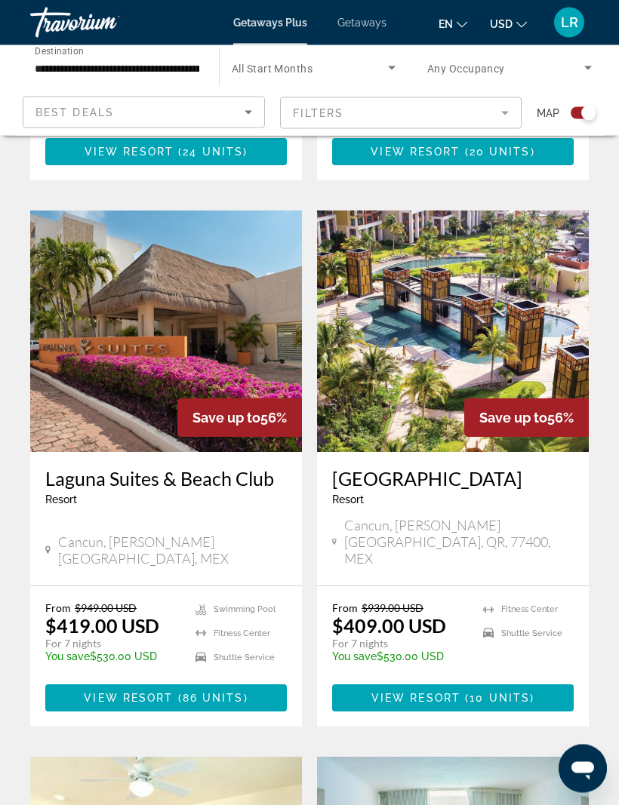
click at [491, 327] on img "Main content" at bounding box center [453, 331] width 272 height 241
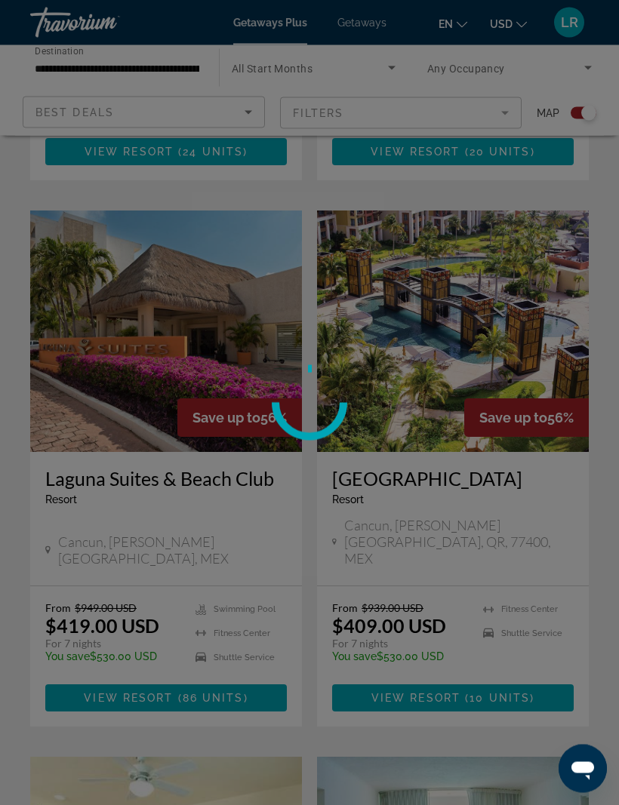
scroll to position [853, 0]
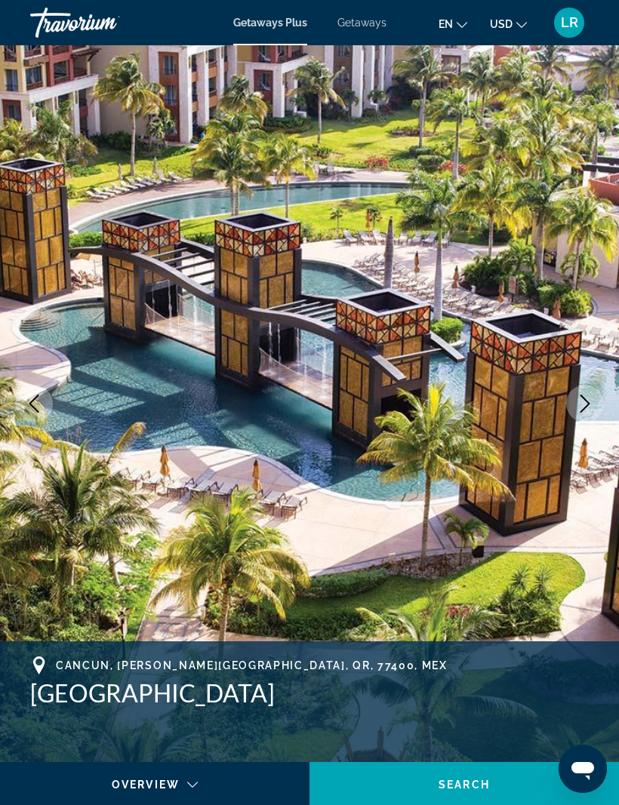
click at [582, 396] on icon "Next image" at bounding box center [585, 404] width 10 height 18
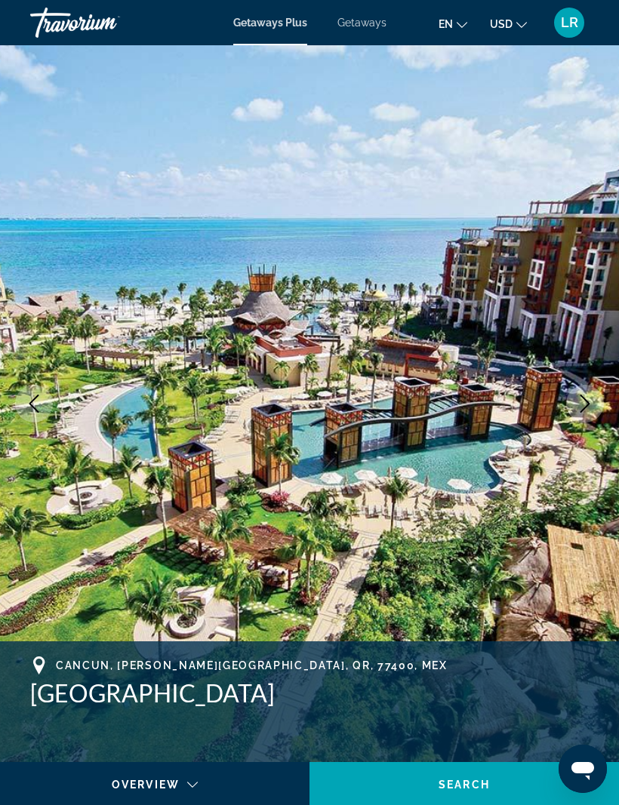
click at [583, 398] on icon "Next image" at bounding box center [585, 404] width 10 height 18
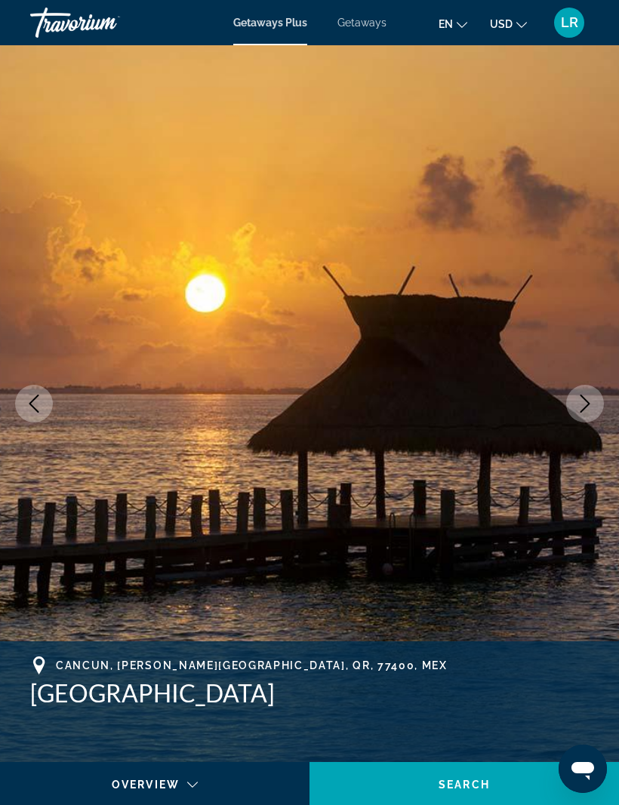
click at [585, 407] on icon "Next image" at bounding box center [585, 404] width 18 height 18
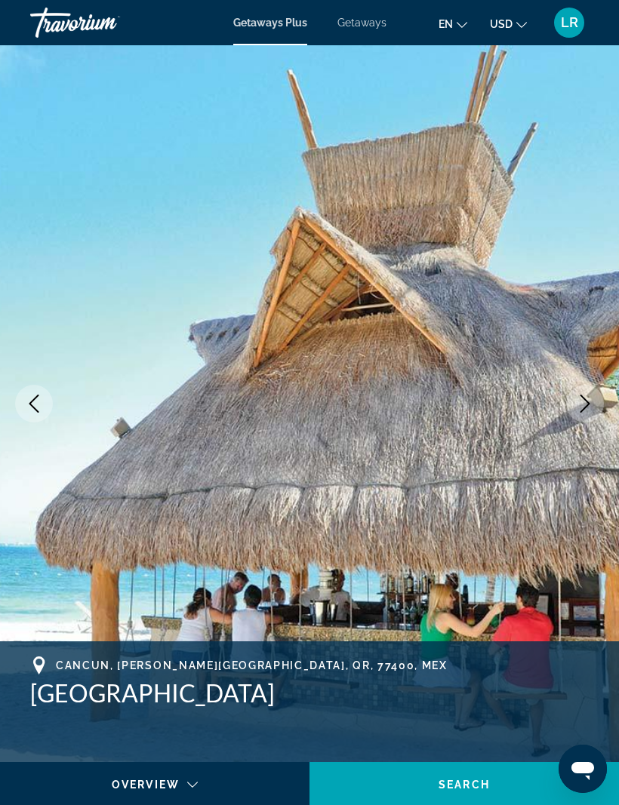
click at [587, 405] on icon "Next image" at bounding box center [585, 404] width 10 height 18
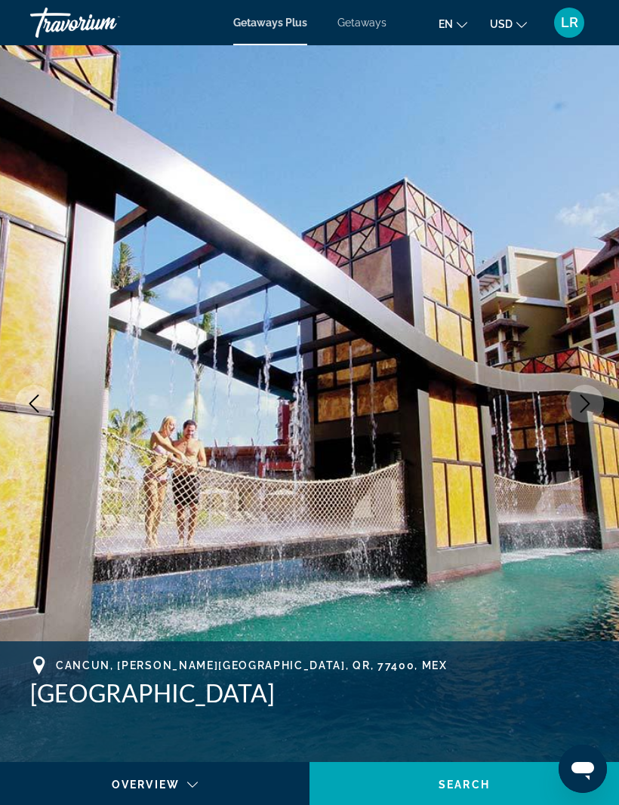
click at [591, 401] on icon "Next image" at bounding box center [585, 404] width 18 height 18
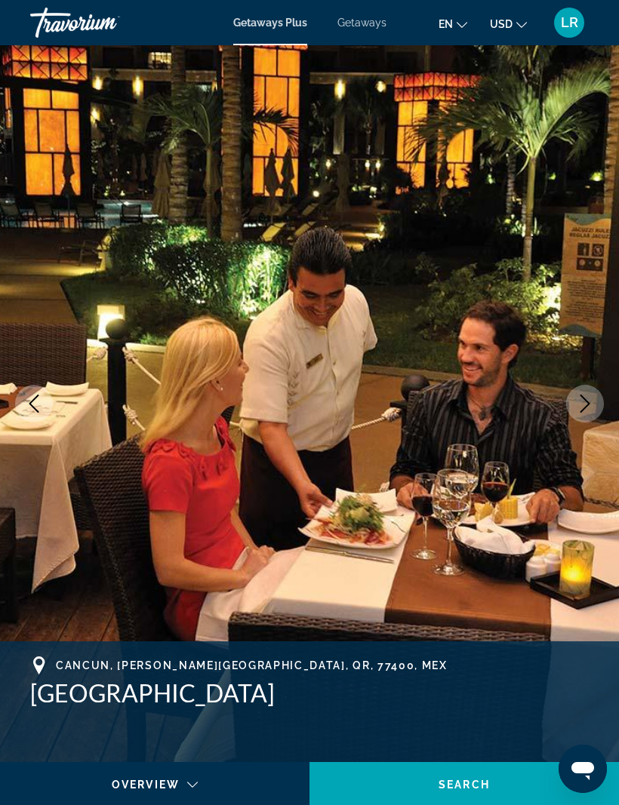
click at [593, 403] on icon "Next image" at bounding box center [585, 404] width 18 height 18
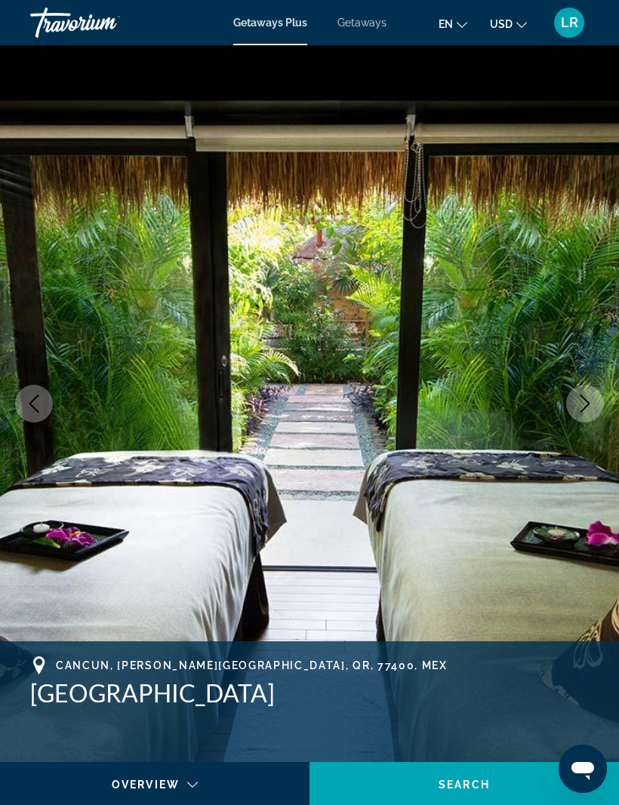
click at [578, 380] on img "Main content" at bounding box center [309, 403] width 619 height 717
click at [580, 391] on button "Next image" at bounding box center [585, 404] width 38 height 38
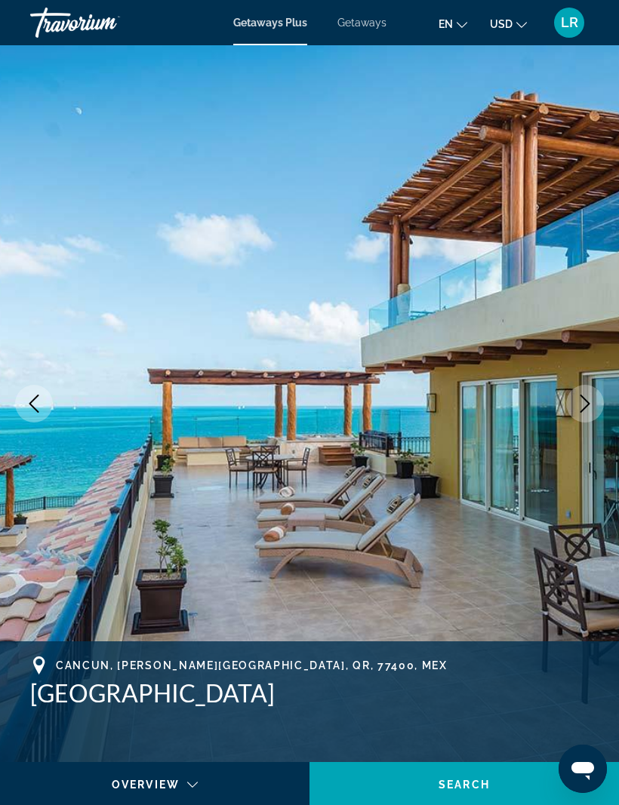
click at [586, 391] on button "Next image" at bounding box center [585, 404] width 38 height 38
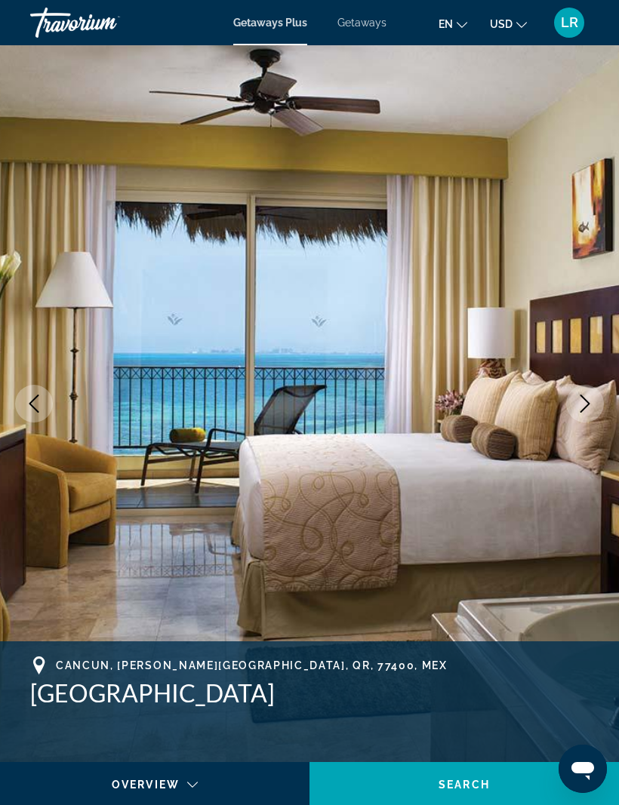
click at [585, 392] on button "Next image" at bounding box center [585, 404] width 38 height 38
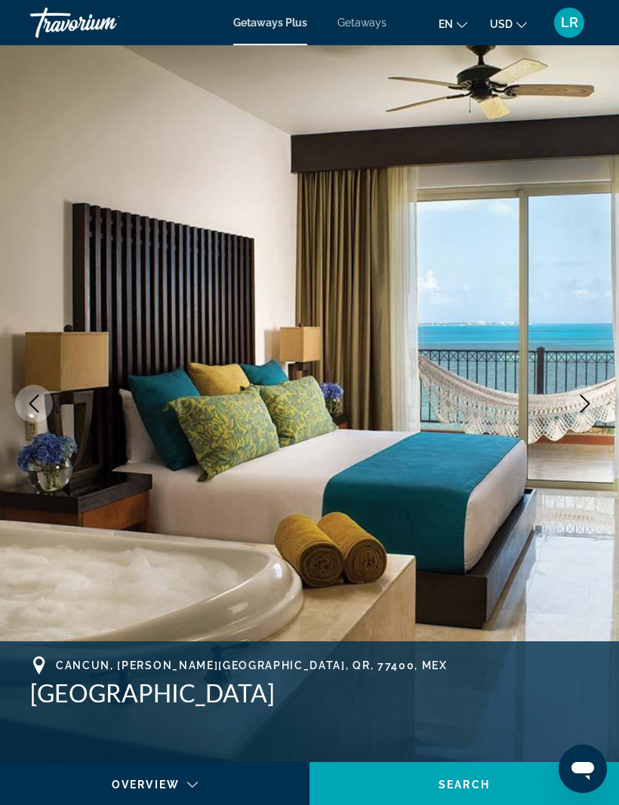
click at [582, 395] on icon "Next image" at bounding box center [585, 404] width 18 height 18
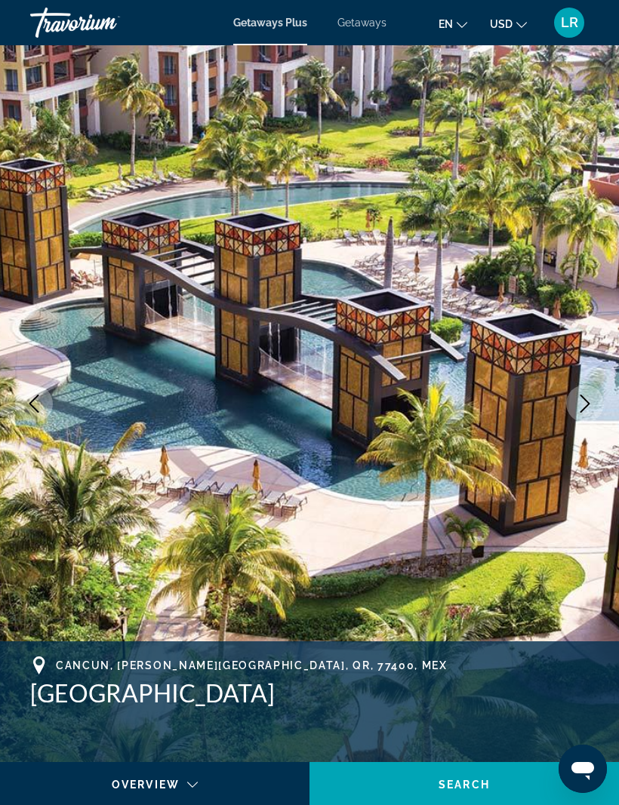
click at [583, 401] on icon "Next image" at bounding box center [585, 404] width 18 height 18
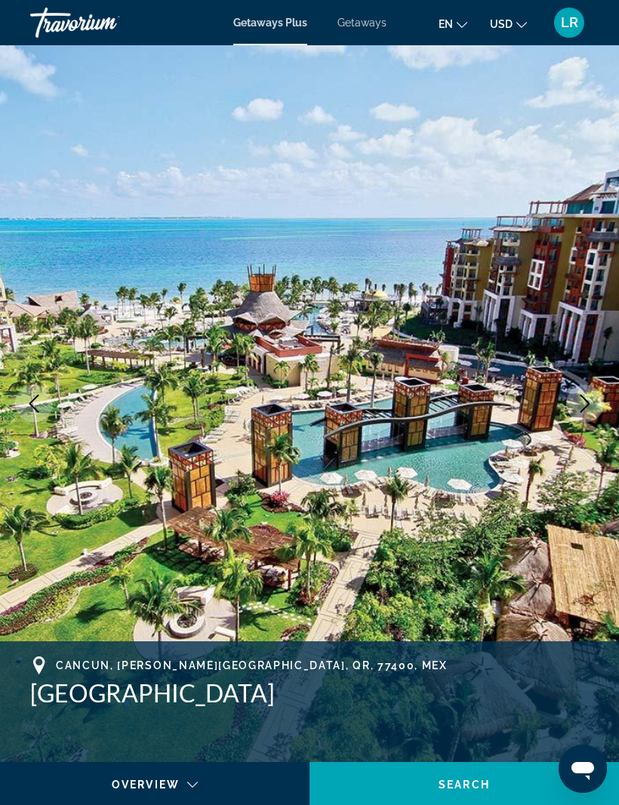
click at [590, 390] on button "Next image" at bounding box center [585, 404] width 38 height 38
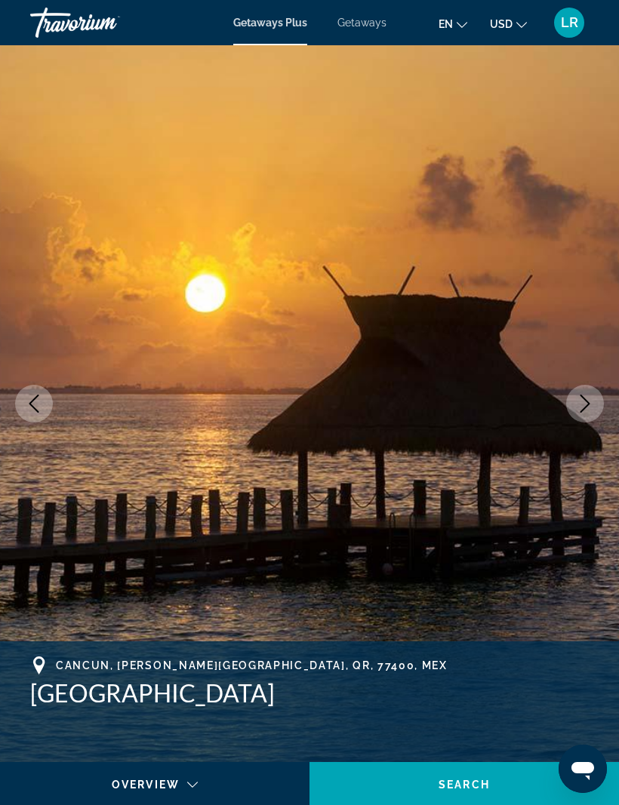
click at [584, 396] on icon "Next image" at bounding box center [585, 404] width 18 height 18
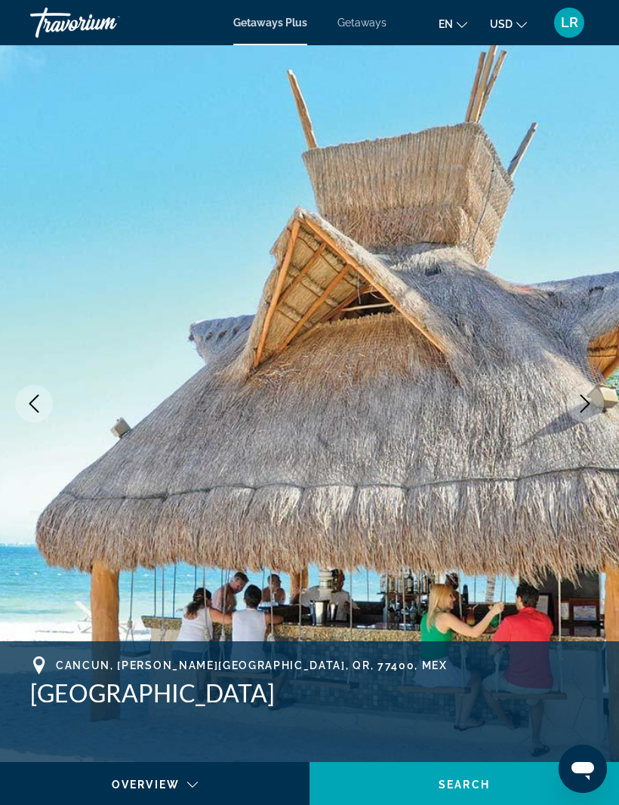
click at [581, 398] on icon "Next image" at bounding box center [585, 404] width 18 height 18
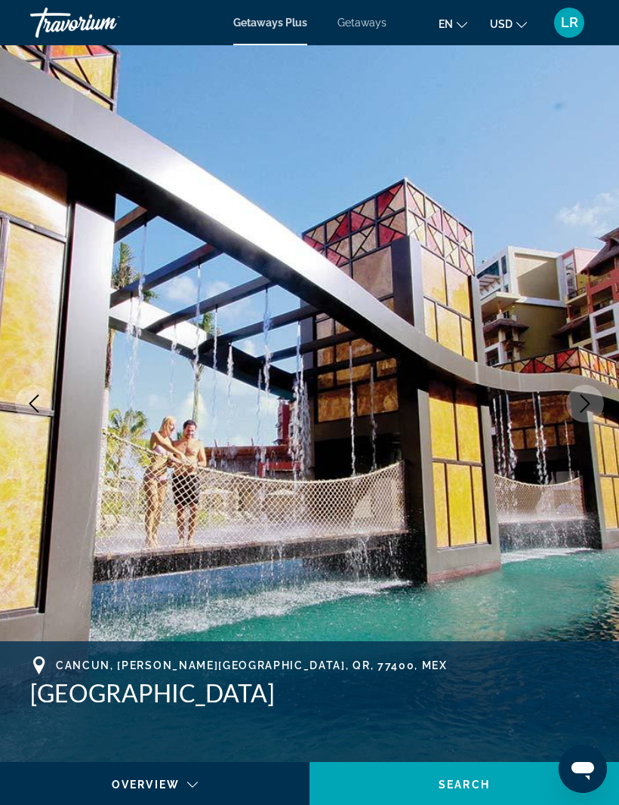
click at [579, 399] on icon "Next image" at bounding box center [585, 404] width 18 height 18
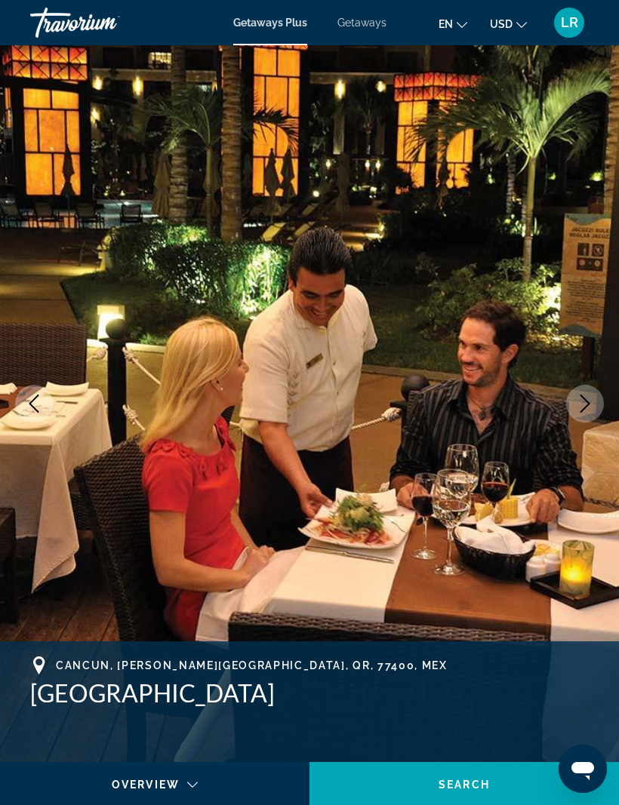
click at [588, 396] on icon "Next image" at bounding box center [585, 404] width 18 height 18
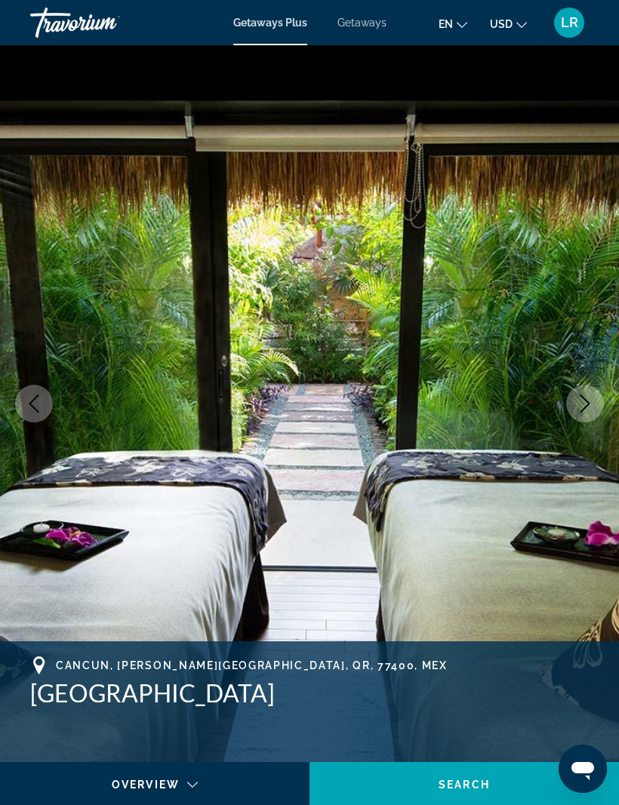
click at [589, 398] on icon "Next image" at bounding box center [585, 404] width 18 height 18
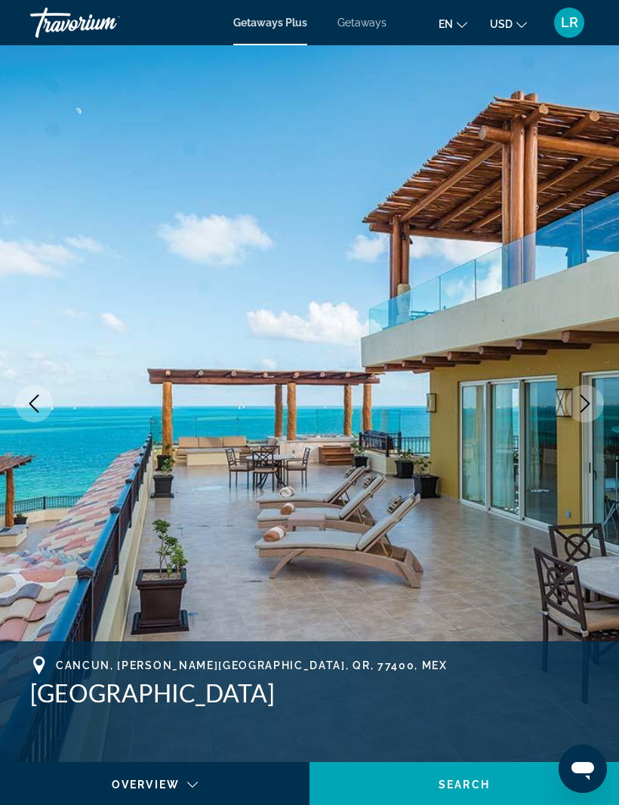
click at [591, 396] on icon "Next image" at bounding box center [585, 404] width 18 height 18
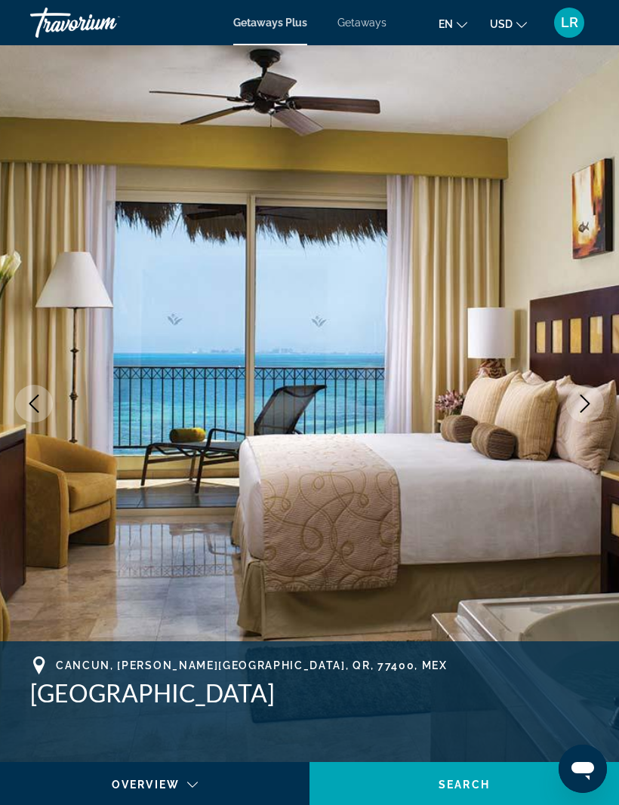
click at [593, 395] on icon "Next image" at bounding box center [585, 404] width 18 height 18
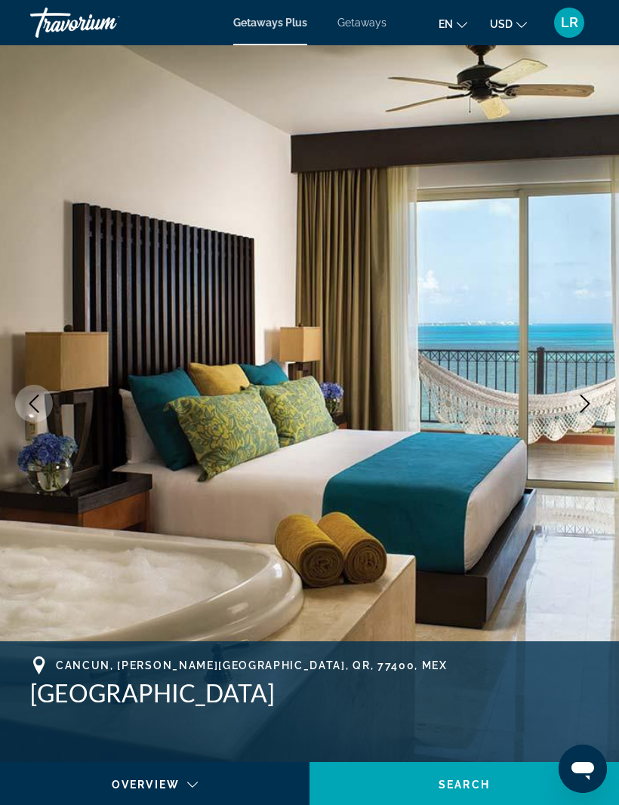
click at [600, 396] on button "Next image" at bounding box center [585, 404] width 38 height 38
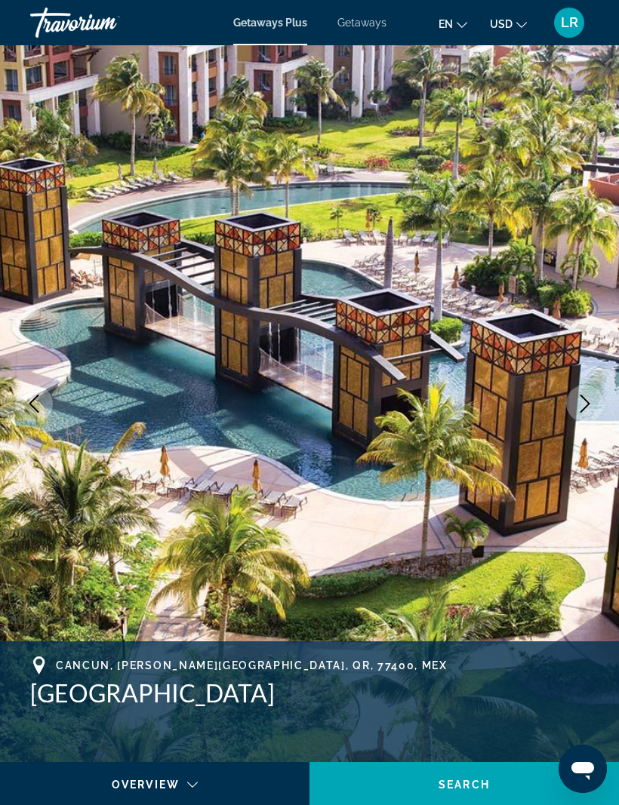
click at [595, 398] on button "Next image" at bounding box center [585, 404] width 38 height 38
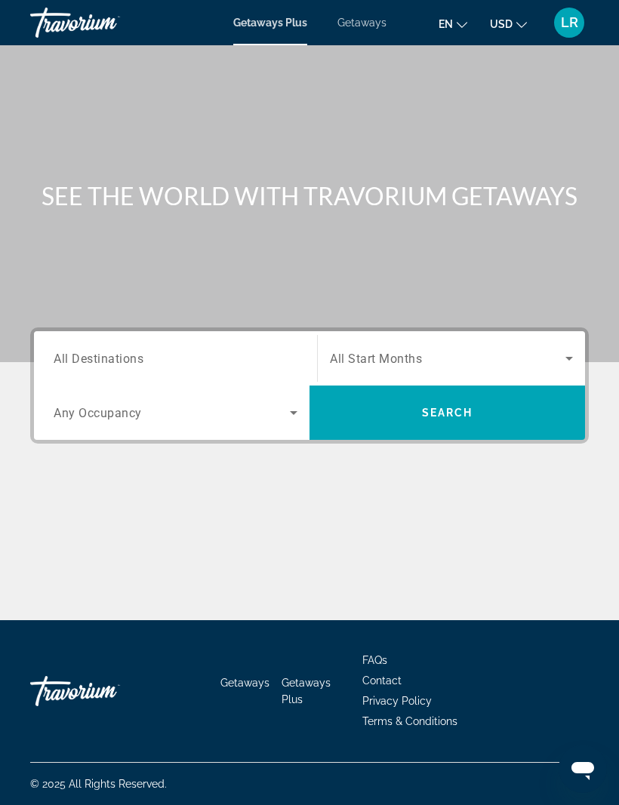
click at [223, 356] on input "Destination All Destinations" at bounding box center [176, 359] width 244 height 18
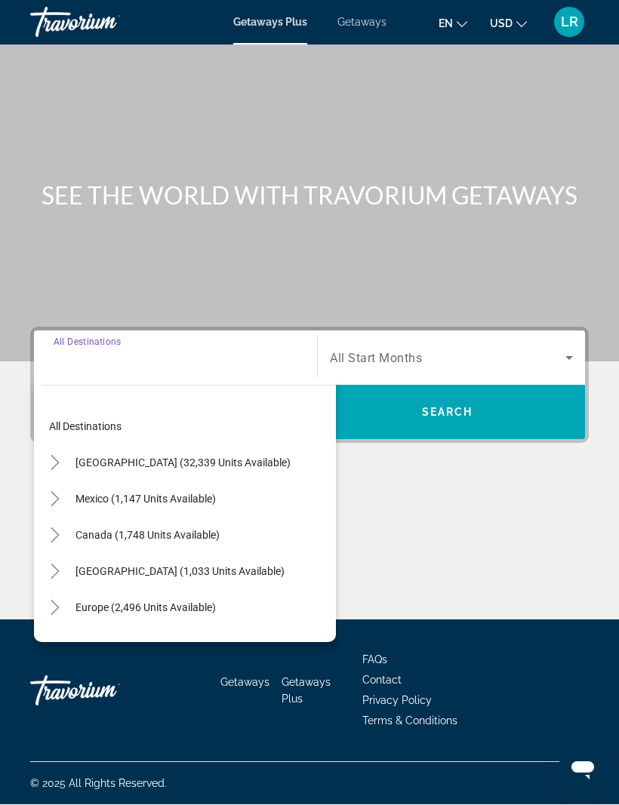
scroll to position [50, 0]
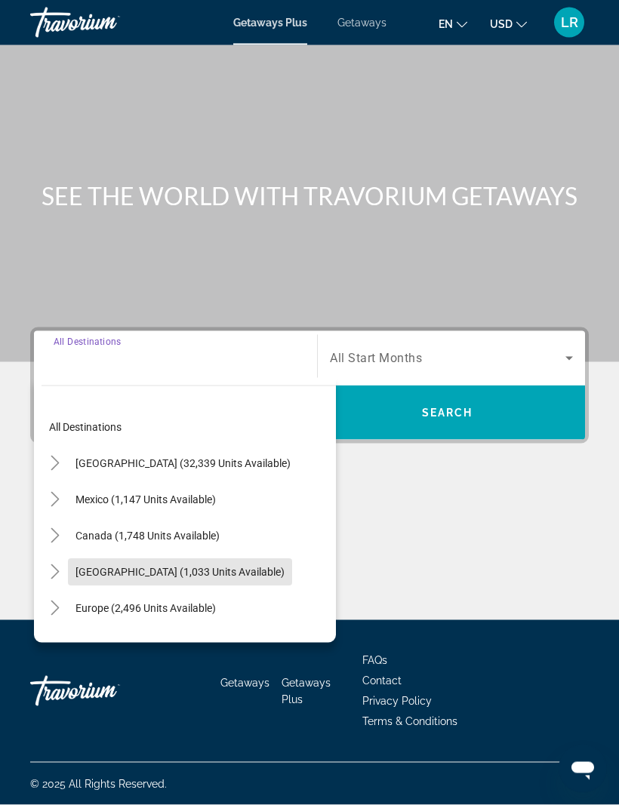
click at [199, 554] on span "Search widget" at bounding box center [180, 572] width 224 height 36
type input "**********"
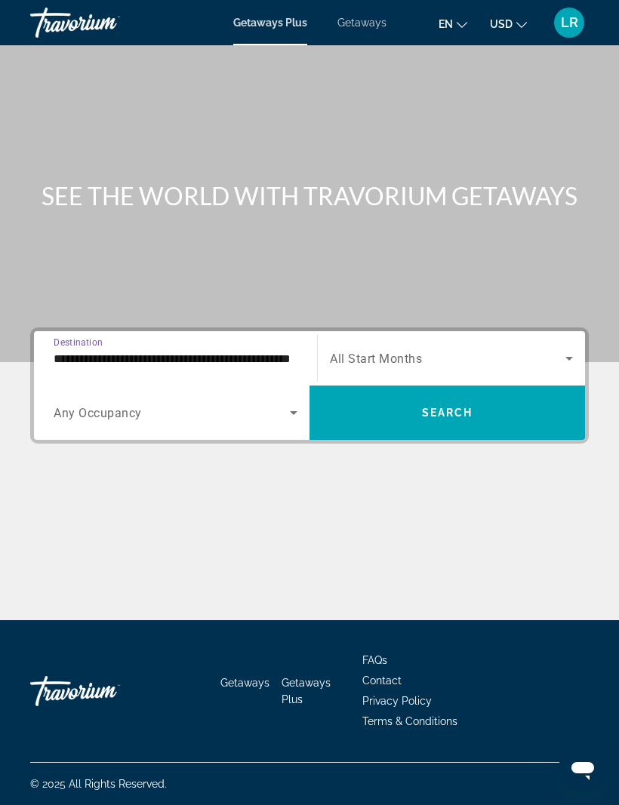
click at [358, 395] on span "Search widget" at bounding box center [446, 413] width 275 height 36
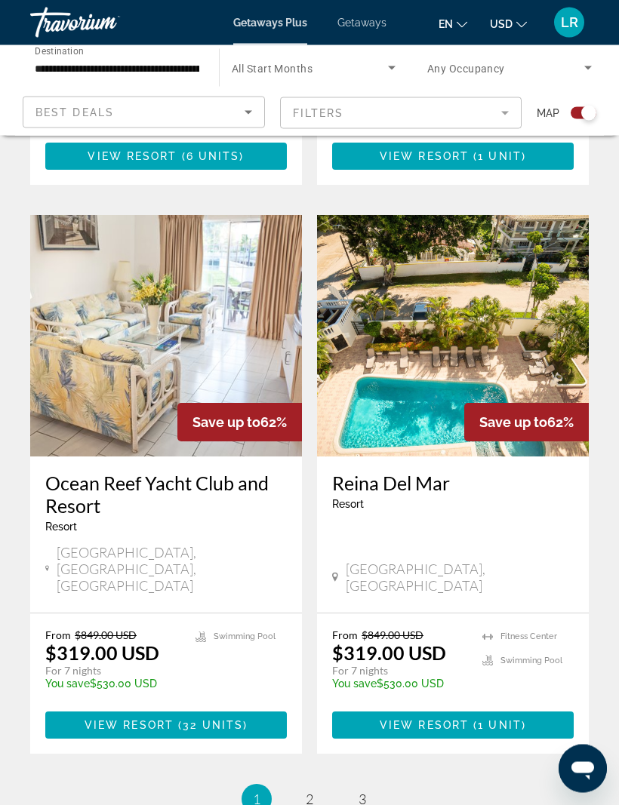
scroll to position [3059, 0]
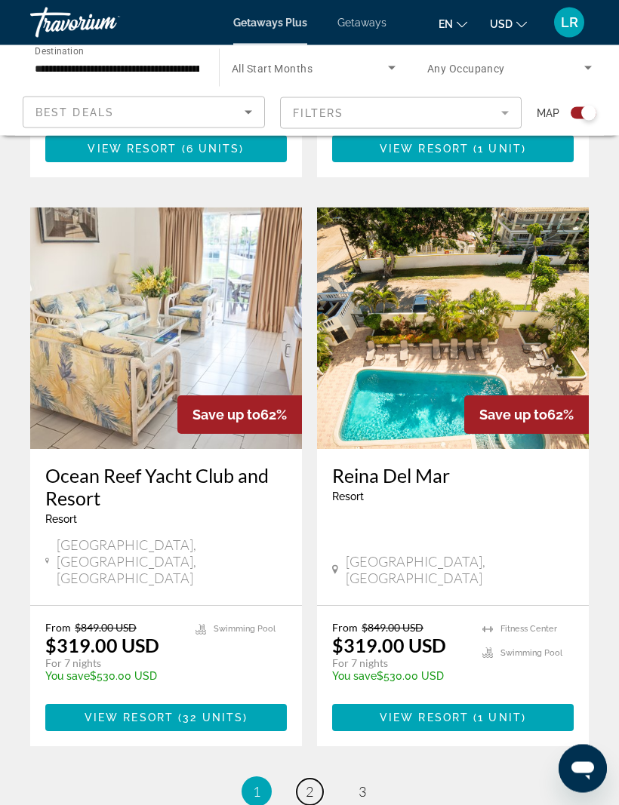
click at [321, 779] on link "page 2" at bounding box center [310, 792] width 26 height 26
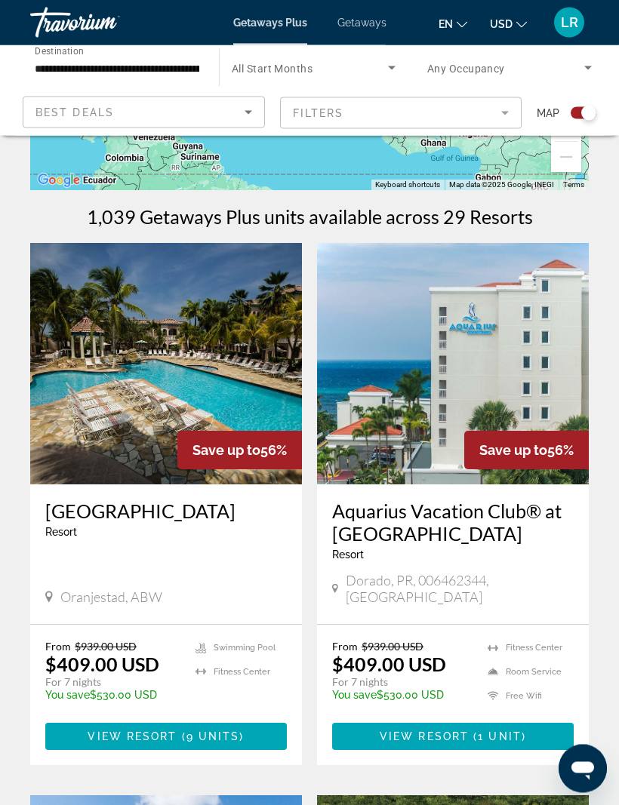
scroll to position [266, 0]
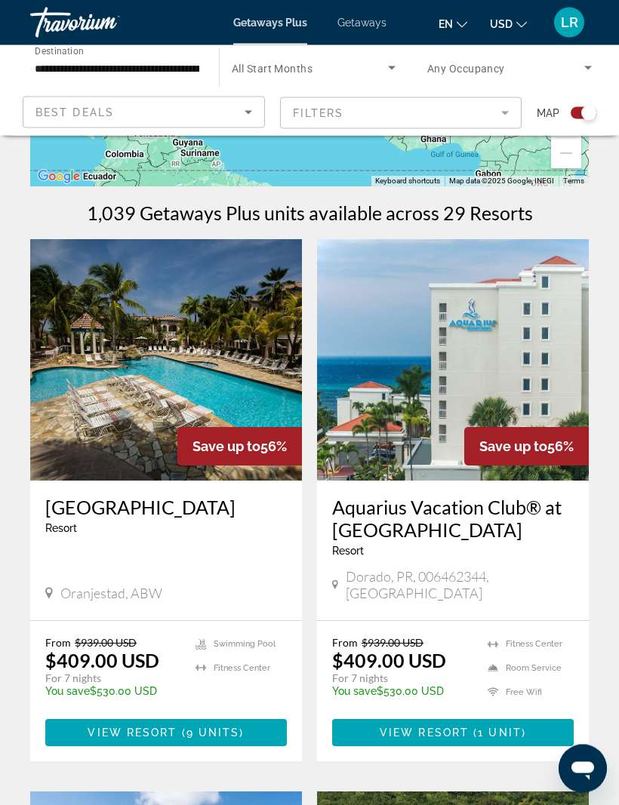
click at [220, 362] on img "Main content" at bounding box center [166, 360] width 272 height 241
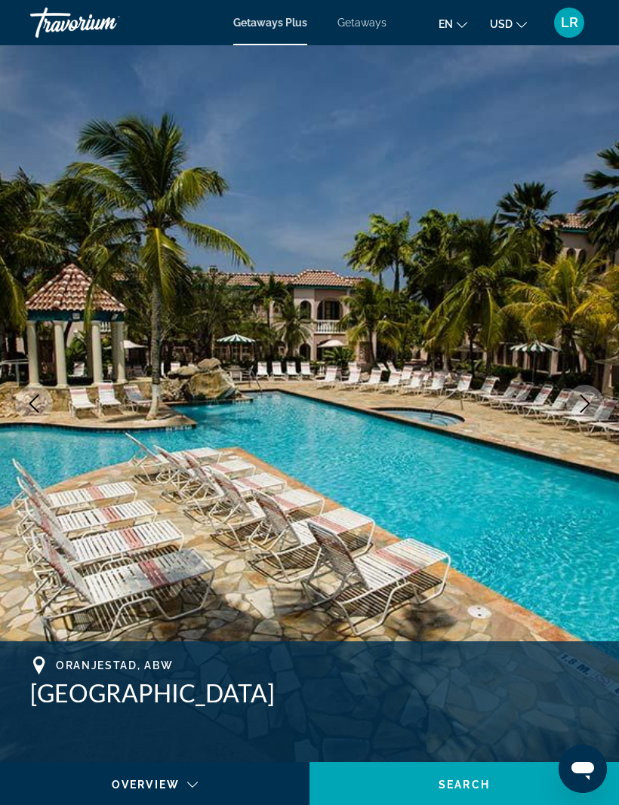
click at [585, 409] on icon "Next image" at bounding box center [585, 404] width 18 height 18
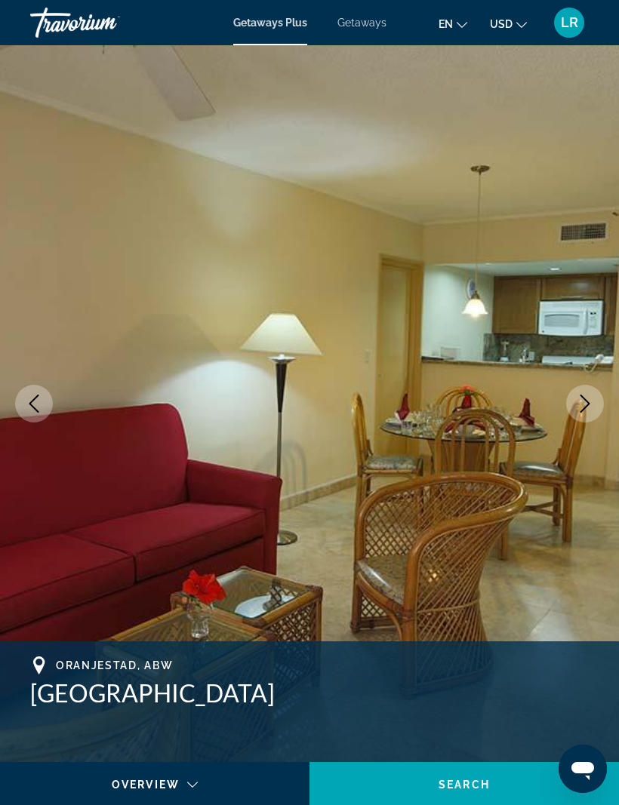
click at [585, 404] on icon "Next image" at bounding box center [585, 404] width 18 height 18
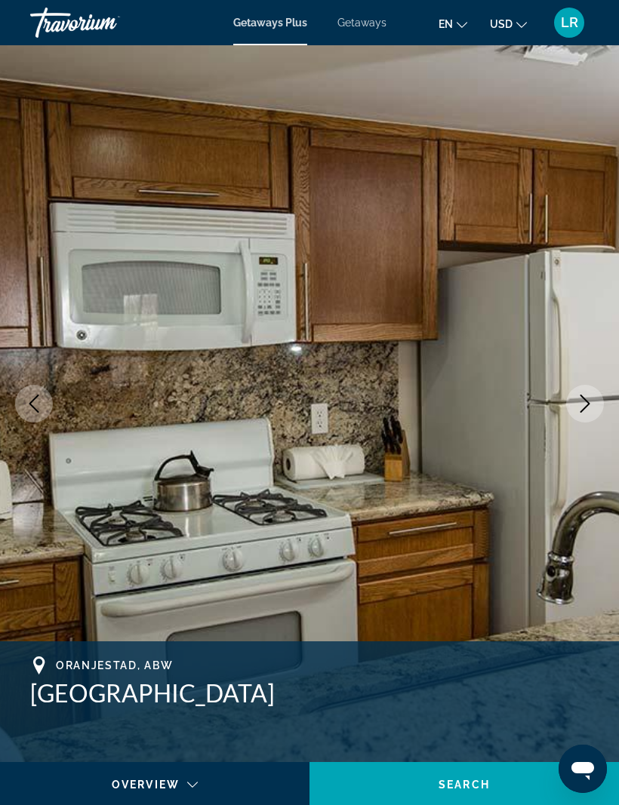
click at [588, 404] on icon "Next image" at bounding box center [585, 404] width 10 height 18
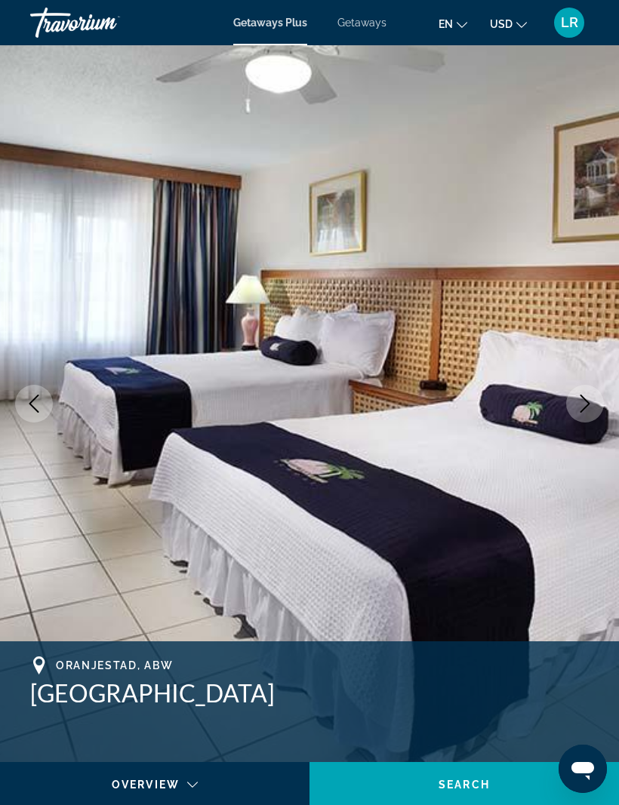
click at [594, 405] on button "Next image" at bounding box center [585, 404] width 38 height 38
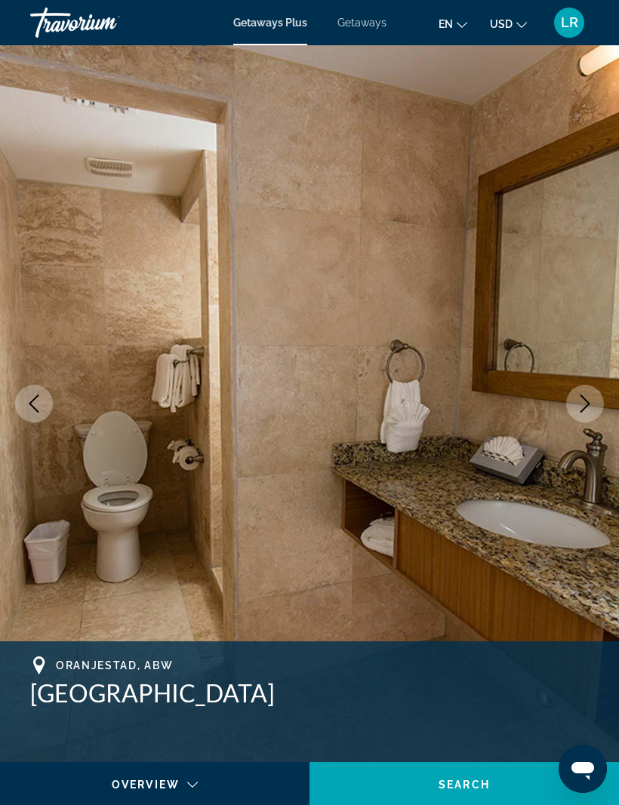
click at [594, 409] on button "Next image" at bounding box center [585, 404] width 38 height 38
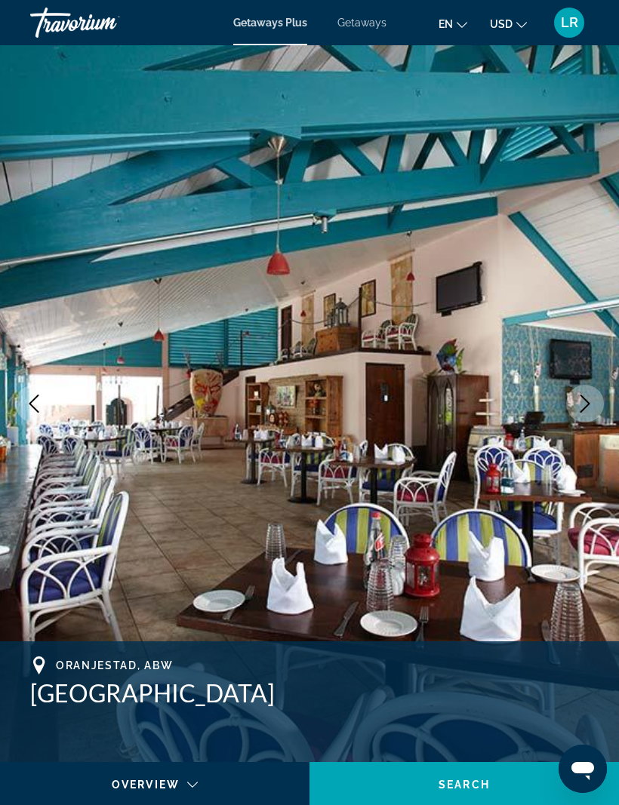
click at [594, 407] on button "Next image" at bounding box center [585, 404] width 38 height 38
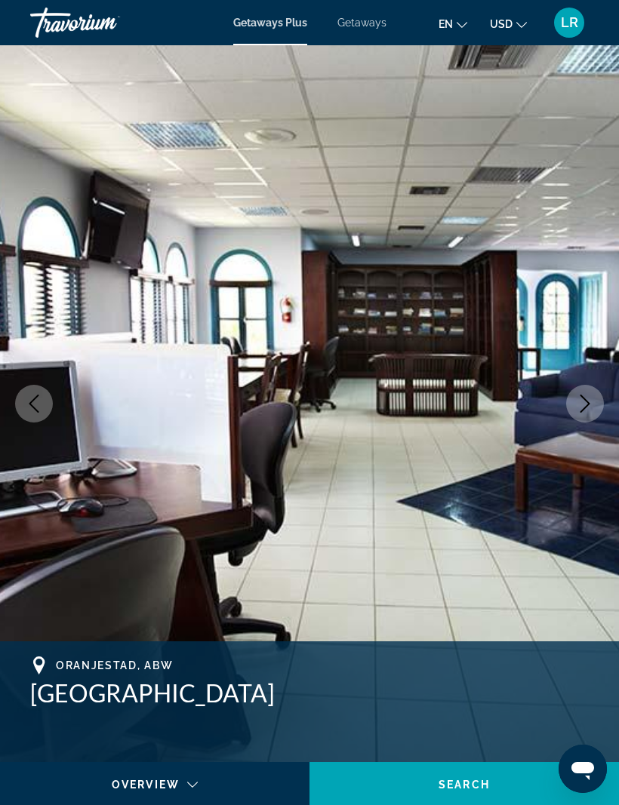
click at [589, 409] on icon "Next image" at bounding box center [585, 404] width 18 height 18
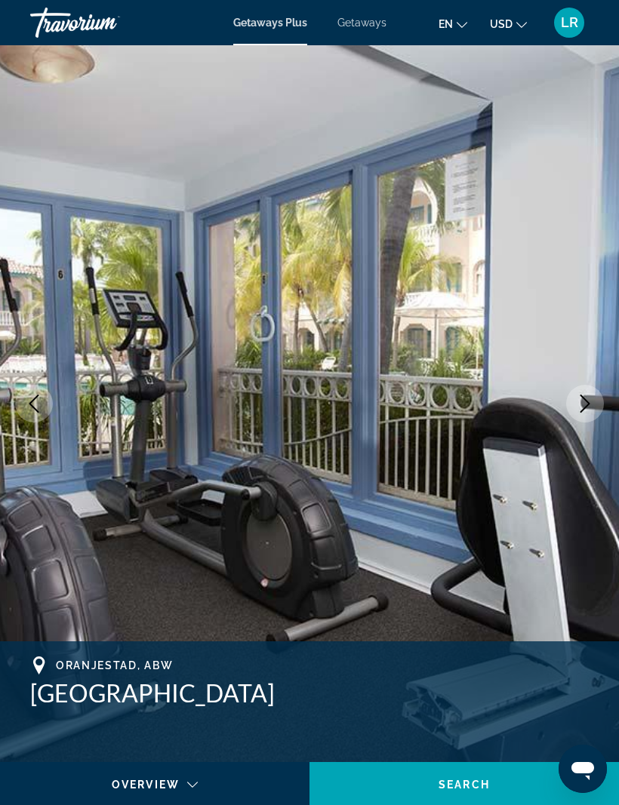
click at [589, 408] on icon "Next image" at bounding box center [585, 404] width 18 height 18
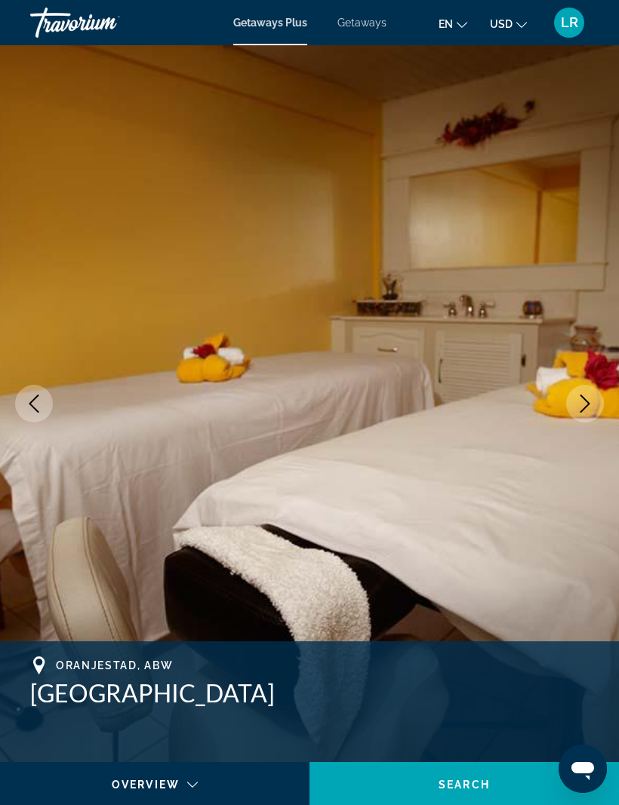
click at [589, 411] on icon "Next image" at bounding box center [585, 404] width 18 height 18
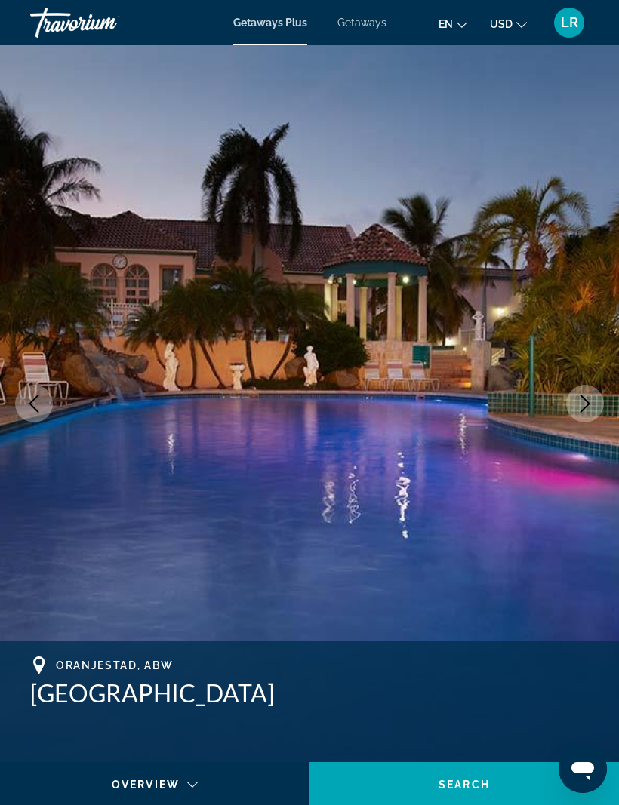
click at [594, 409] on button "Next image" at bounding box center [585, 404] width 38 height 38
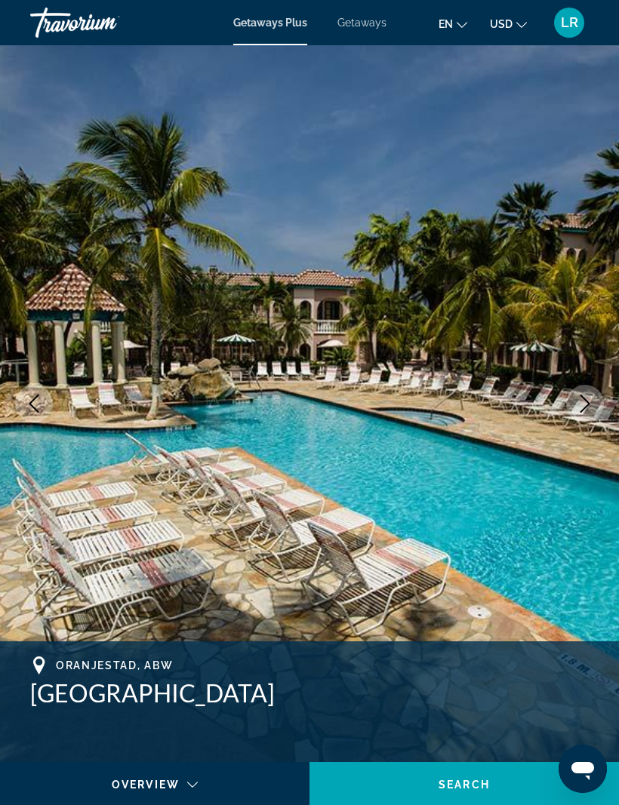
click at [590, 409] on icon "Next image" at bounding box center [585, 404] width 18 height 18
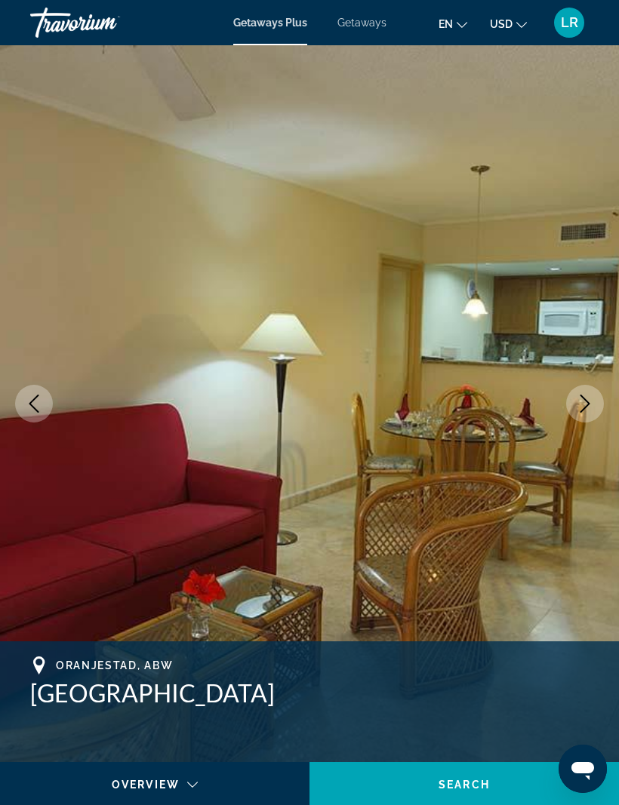
click at [591, 411] on icon "Next image" at bounding box center [585, 404] width 18 height 18
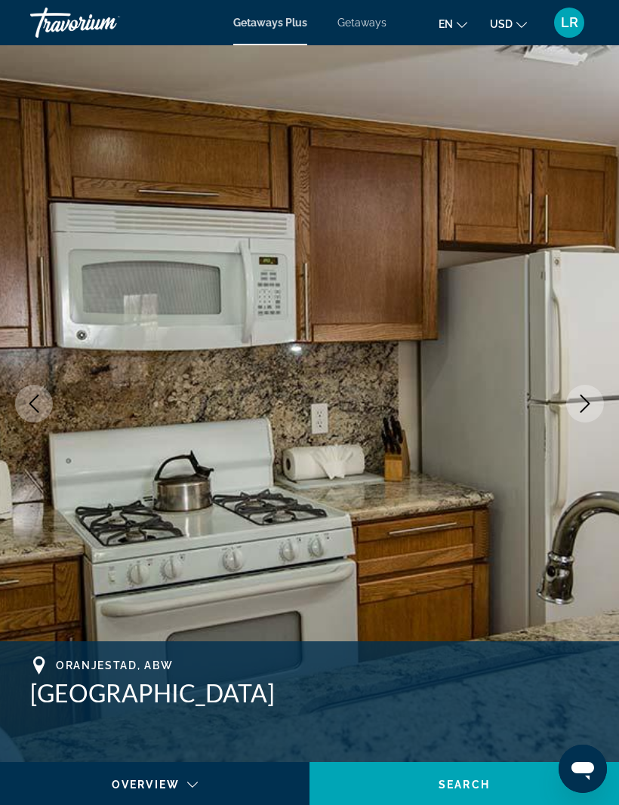
click at [590, 410] on icon "Next image" at bounding box center [585, 404] width 18 height 18
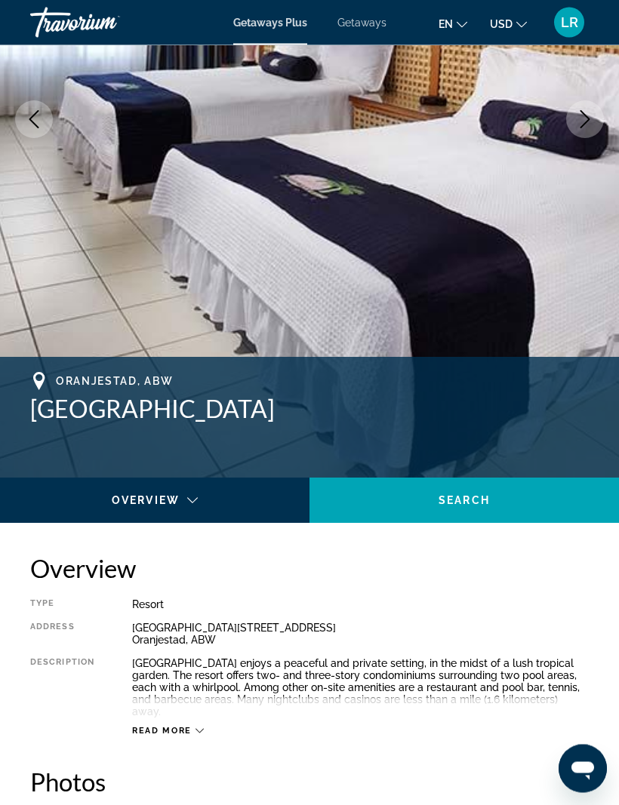
scroll to position [225, 0]
